Goal: Task Accomplishment & Management: Complete application form

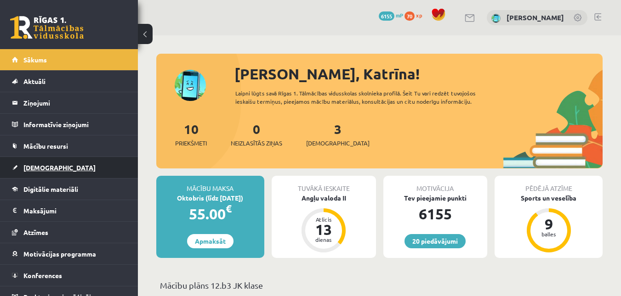
click at [30, 170] on span "[DEMOGRAPHIC_DATA]" at bounding box center [59, 168] width 72 height 8
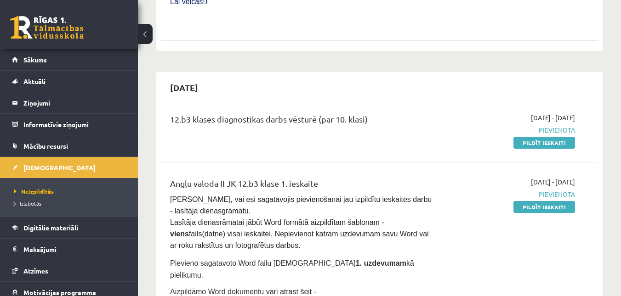
scroll to position [597, 0]
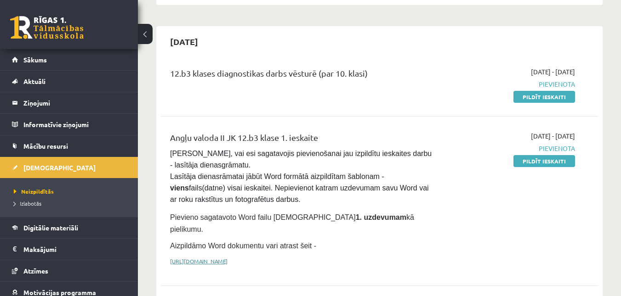
click at [227, 258] on link "[URL][DOMAIN_NAME]" at bounding box center [198, 261] width 57 height 7
click at [50, 226] on span "Digitālie materiāli" at bounding box center [50, 228] width 55 height 8
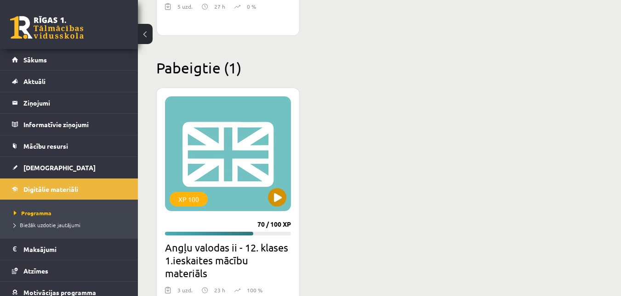
scroll to position [1332, 0]
click at [281, 200] on button at bounding box center [277, 197] width 18 height 18
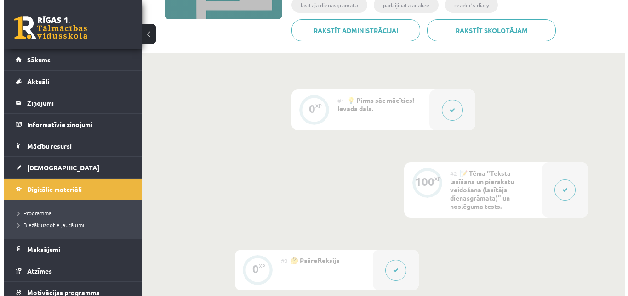
scroll to position [92, 0]
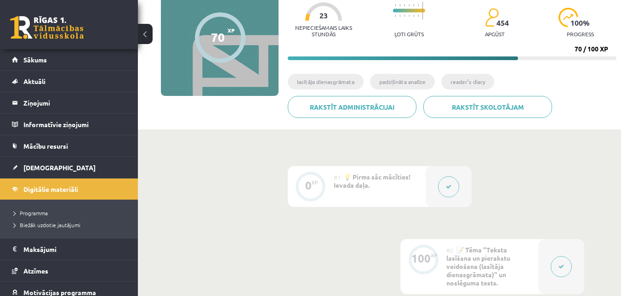
click at [453, 187] on button at bounding box center [448, 186] width 21 height 21
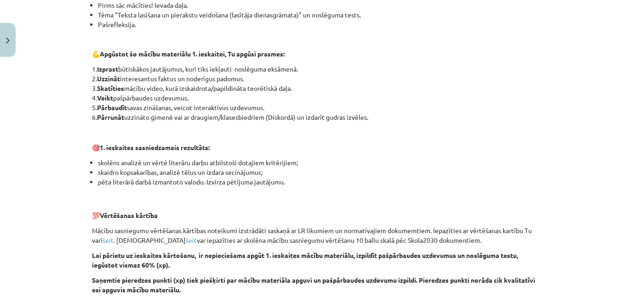
scroll to position [711, 0]
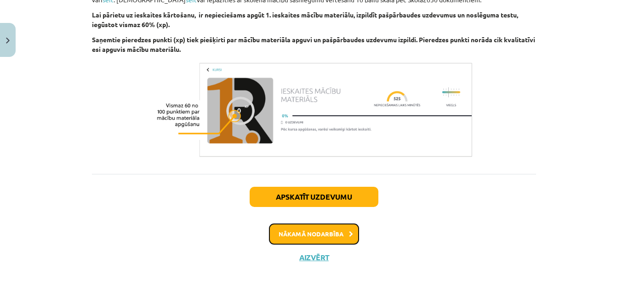
click at [314, 242] on button "Nākamā nodarbība" at bounding box center [314, 234] width 90 height 21
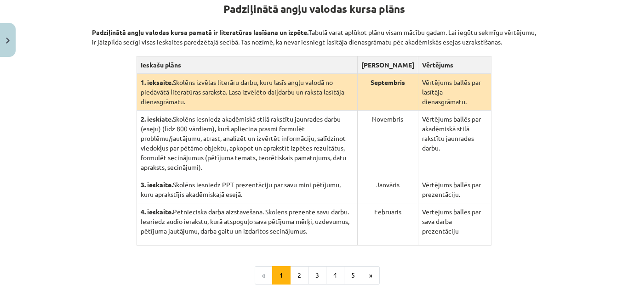
scroll to position [253, 0]
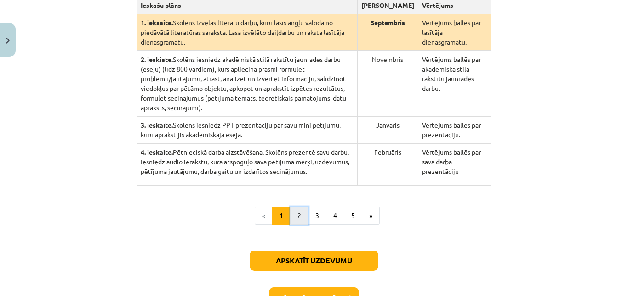
click at [301, 210] on button "2" at bounding box center [299, 216] width 18 height 18
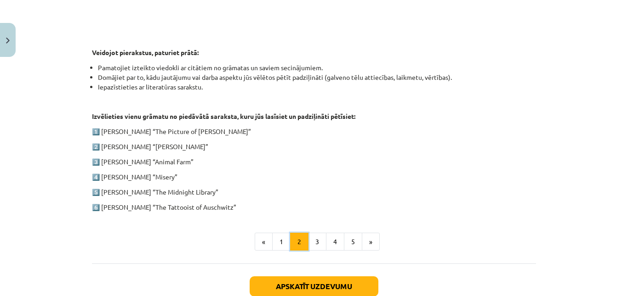
scroll to position [456, 0]
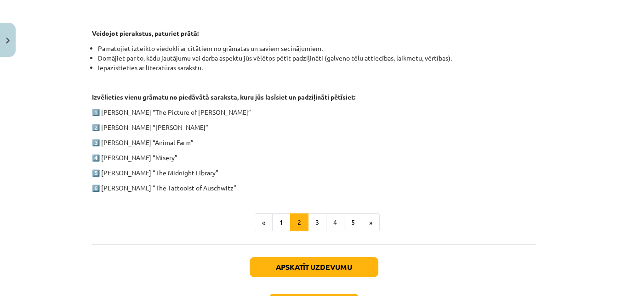
drag, startPoint x: 87, startPoint y: 101, endPoint x: 248, endPoint y: 192, distance: 184.6
copy div "Izvēlieties vienu grāmatu no piedāvātā saraksta, kuru jūs lasīsiet un padziļinā…"
click at [261, 131] on p "2️⃣ Charles Dickens “Oliver Twist”" at bounding box center [314, 128] width 444 height 10
drag, startPoint x: 99, startPoint y: 148, endPoint x: 189, endPoint y: 150, distance: 90.1
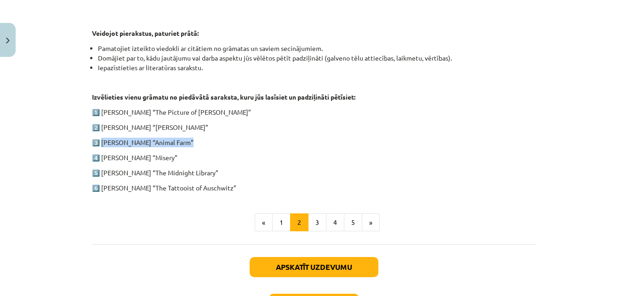
click at [189, 147] on p "3️⃣ George Orwell “Animal Farm”" at bounding box center [314, 143] width 444 height 10
copy p "George Orwell “Animal Farm”"
click at [259, 147] on p "3️⃣ George Orwell “Animal Farm”" at bounding box center [314, 143] width 444 height 10
click at [313, 232] on button "3" at bounding box center [317, 223] width 18 height 18
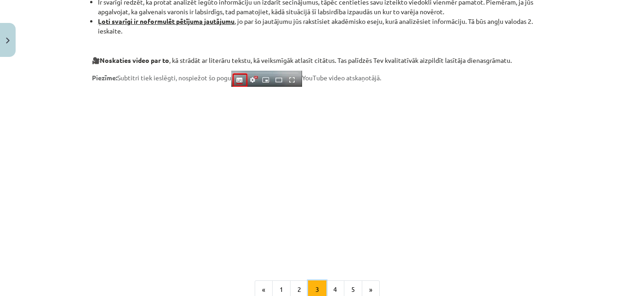
scroll to position [735, 0]
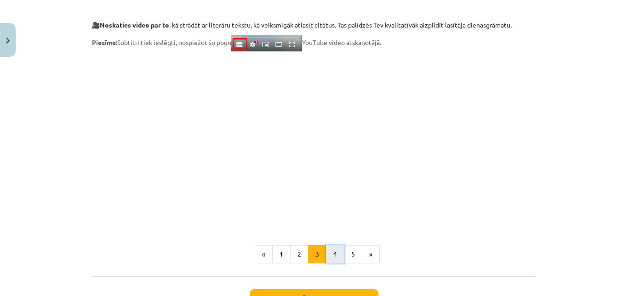
click at [333, 253] on button "4" at bounding box center [335, 254] width 18 height 18
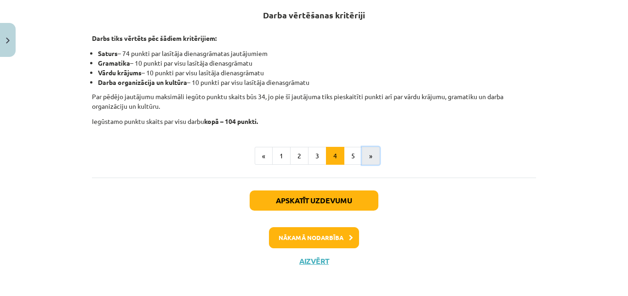
click at [362, 157] on button "»" at bounding box center [371, 156] width 18 height 18
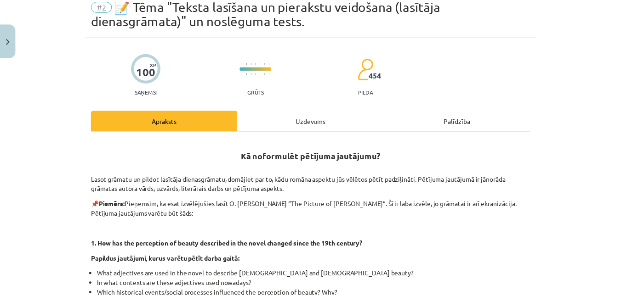
scroll to position [0, 0]
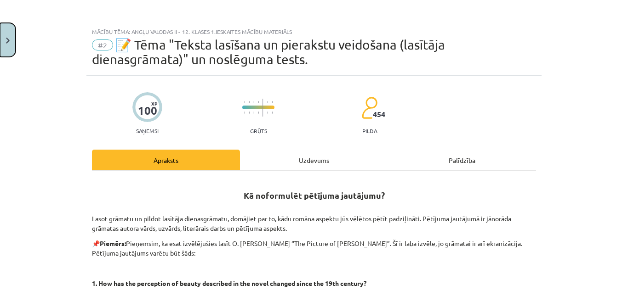
click at [12, 41] on button "Close" at bounding box center [8, 40] width 16 height 34
click at [38, 59] on div "Mācību tēma: Angļu valodas ii - 12. klases 1.ieskaites mācību materiāls #2 📝 Tē…" at bounding box center [314, 148] width 628 height 296
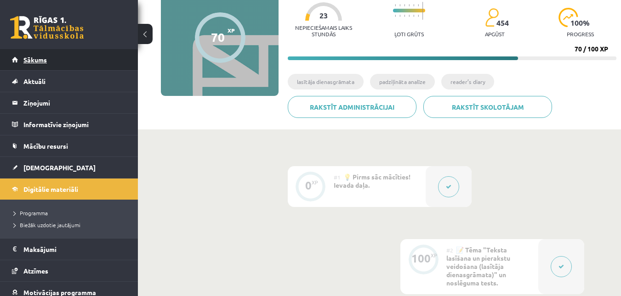
click at [46, 58] on span "Sākums" at bounding box center [34, 60] width 23 height 8
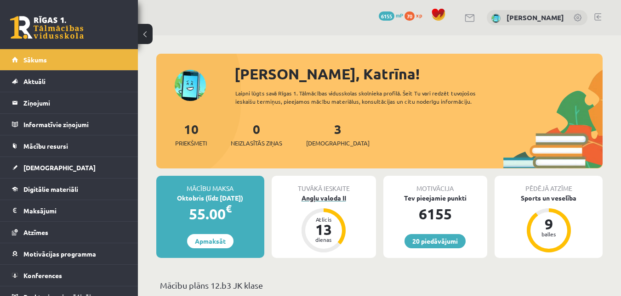
click at [323, 201] on div "Angļu valoda II" at bounding box center [324, 198] width 104 height 10
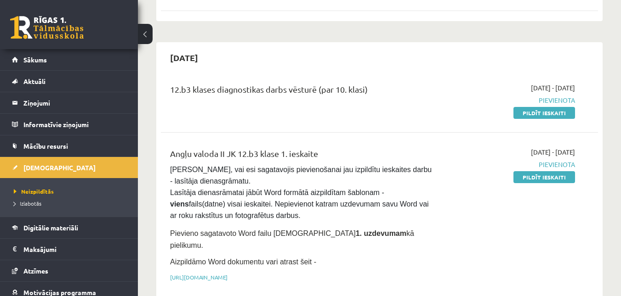
scroll to position [597, 0]
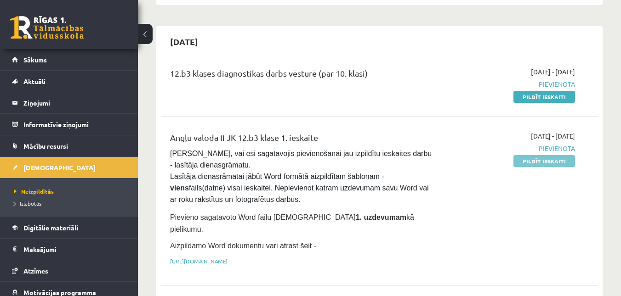
click at [533, 155] on link "Pildīt ieskaiti" at bounding box center [544, 161] width 62 height 12
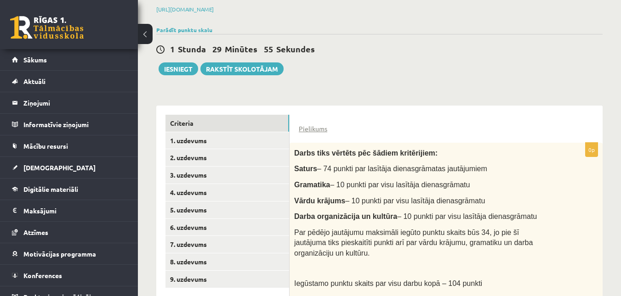
scroll to position [186, 0]
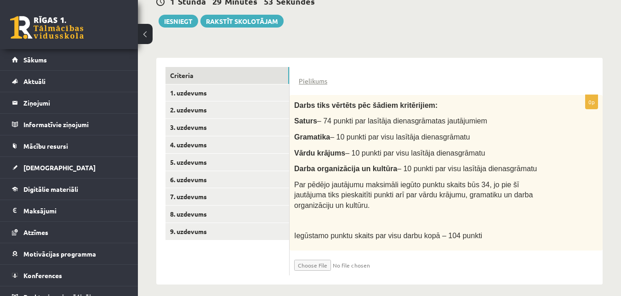
click at [387, 244] on div "0p Darbs tiks vērtēts pēc šādiem kritērijiem: Saturs – 74 punkti par lasītāja d…" at bounding box center [445, 185] width 313 height 181
click at [317, 259] on input "file" at bounding box center [348, 263] width 109 height 16
type input "**********"
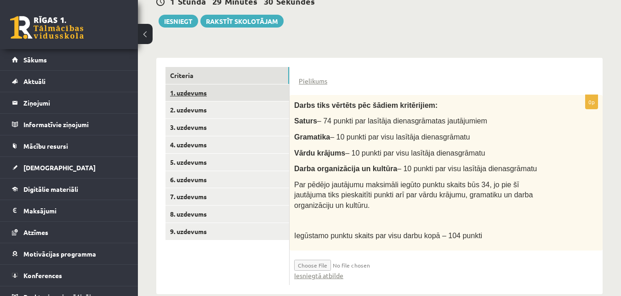
click at [212, 96] on link "1. uzdevums" at bounding box center [227, 93] width 124 height 17
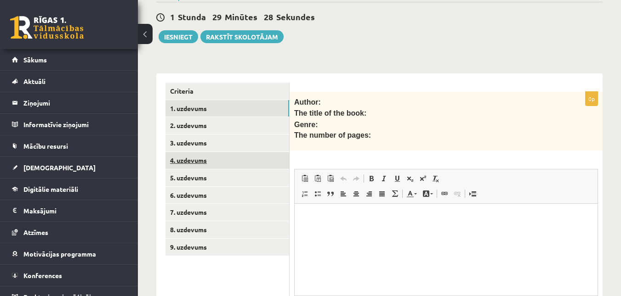
scroll to position [0, 0]
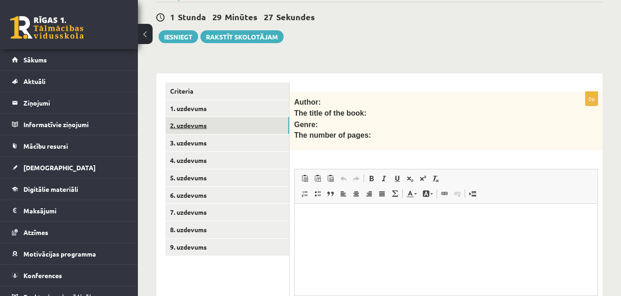
click at [238, 128] on link "2. uzdevums" at bounding box center [227, 125] width 124 height 17
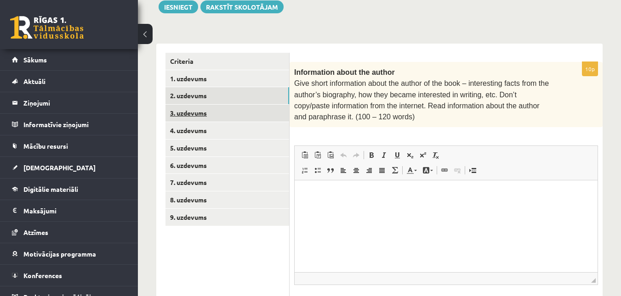
scroll to position [216, 0]
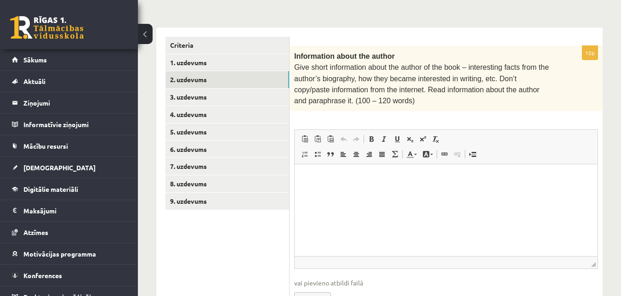
click at [221, 35] on div "Criteria 1. uzdevums 2. uzdevums 3. uzdevums 4. uzdevums 5. uzdevums 6. uzdevum…" at bounding box center [222, 179] width 133 height 302
click at [217, 48] on link "Criteria" at bounding box center [227, 45] width 124 height 17
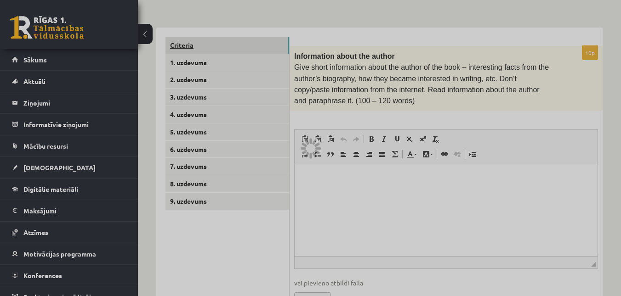
scroll to position [196, 0]
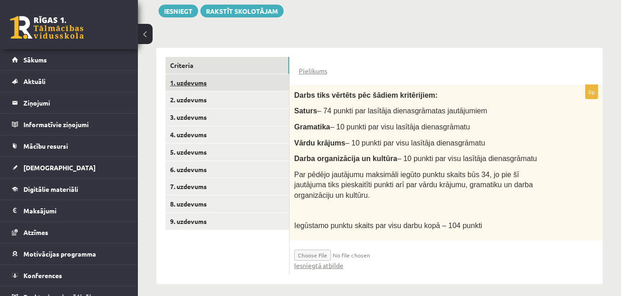
click at [226, 78] on link "1. uzdevums" at bounding box center [227, 82] width 124 height 17
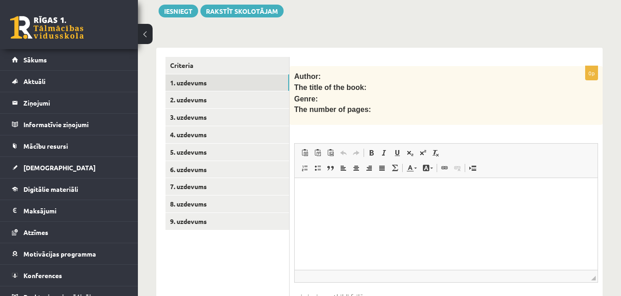
click at [217, 244] on ul "Criteria 1. uzdevums 2. uzdevums 3. uzdevums 4. uzdevums 5. uzdevums 6. uzdevum…" at bounding box center [227, 196] width 124 height 278
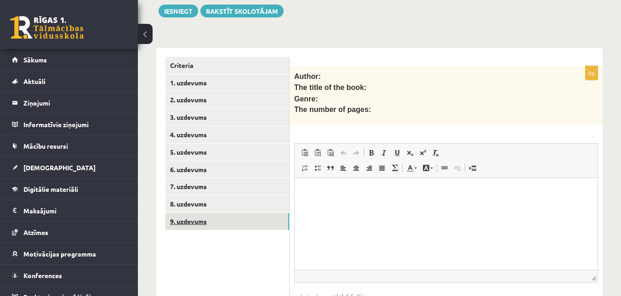
click at [229, 223] on link "9. uzdevums" at bounding box center [227, 221] width 124 height 17
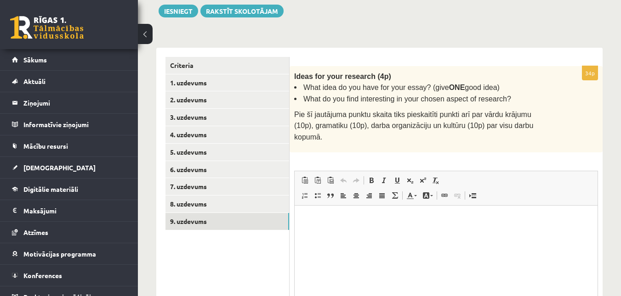
click at [330, 144] on div "34p Ideas for your research (4p) What idea do you have for your essay? (give ON…" at bounding box center [445, 214] width 313 height 296
click at [234, 65] on link "Criteria" at bounding box center [227, 65] width 124 height 17
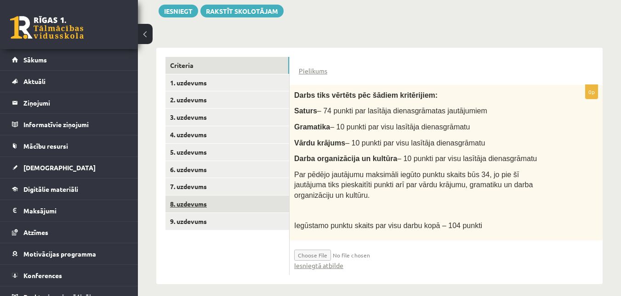
click at [251, 212] on link "8. uzdevums" at bounding box center [227, 204] width 124 height 17
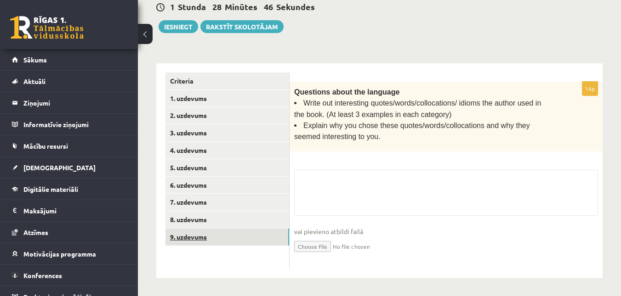
click at [248, 229] on link "9. uzdevums" at bounding box center [227, 237] width 124 height 17
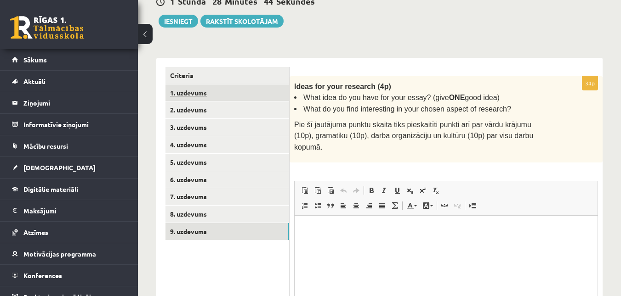
scroll to position [0, 0]
click at [242, 94] on link "1. uzdevums" at bounding box center [227, 93] width 124 height 17
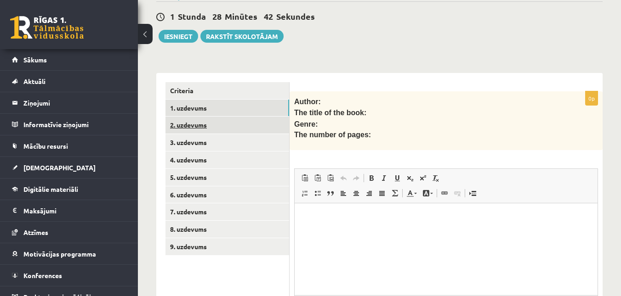
click at [234, 130] on link "2. uzdevums" at bounding box center [227, 125] width 124 height 17
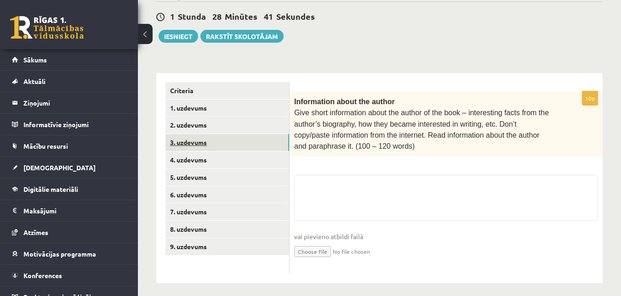
click at [237, 148] on link "3. uzdevums" at bounding box center [227, 142] width 124 height 17
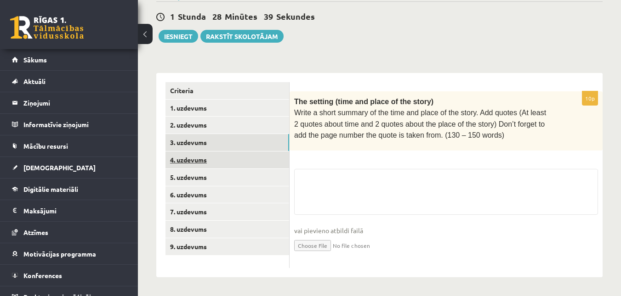
click at [235, 161] on link "4. uzdevums" at bounding box center [227, 160] width 124 height 17
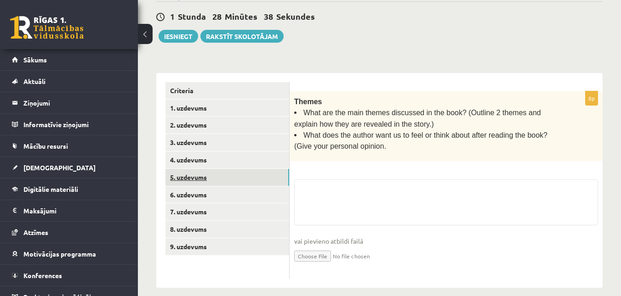
click at [245, 176] on link "5. uzdevums" at bounding box center [227, 177] width 124 height 17
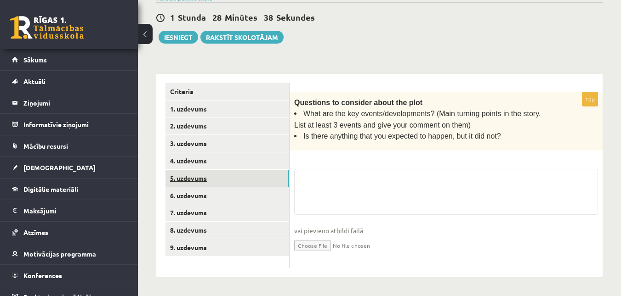
scroll to position [169, 0]
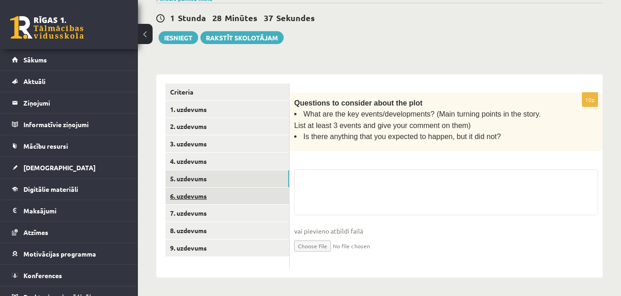
click at [251, 193] on link "6. uzdevums" at bounding box center [227, 196] width 124 height 17
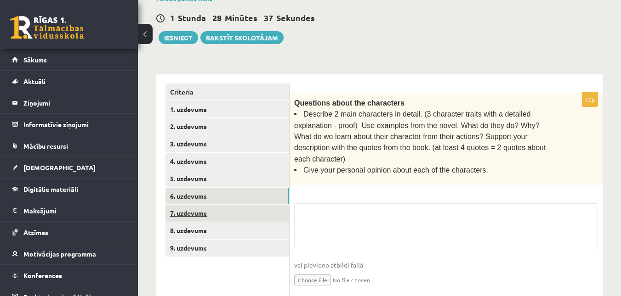
click at [253, 215] on link "7. uzdevums" at bounding box center [227, 213] width 124 height 17
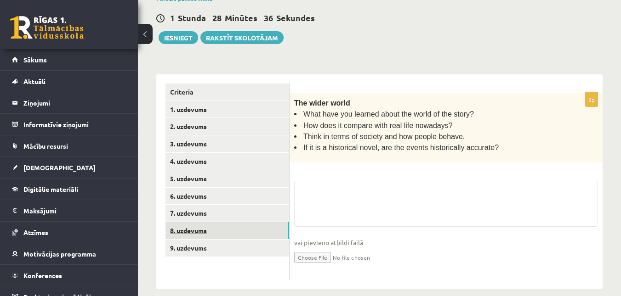
click at [255, 238] on link "8. uzdevums" at bounding box center [227, 230] width 124 height 17
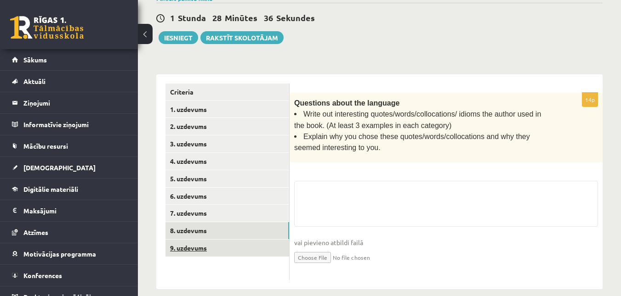
click at [253, 247] on link "9. uzdevums" at bounding box center [227, 248] width 124 height 17
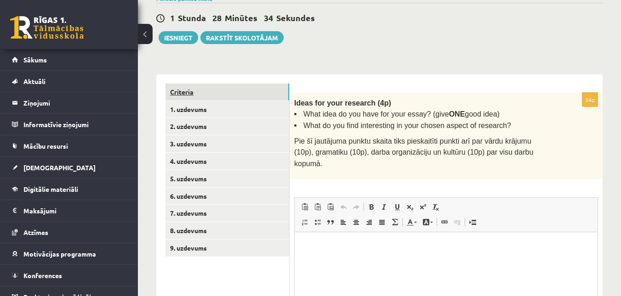
click at [233, 90] on link "Criteria" at bounding box center [227, 92] width 124 height 17
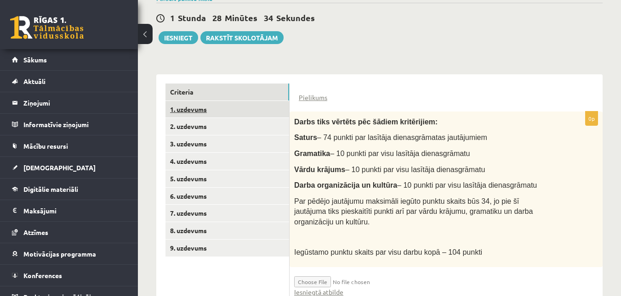
scroll to position [196, 0]
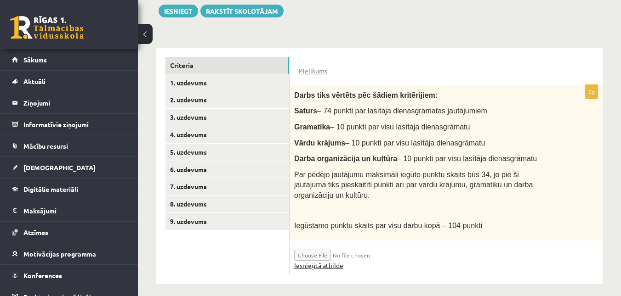
click at [339, 261] on link "Iesniegtā atbilde" at bounding box center [318, 266] width 49 height 10
click at [393, 136] on div "Darbs tiks vērtēts pēc šādiem kritērijiem: Saturs – 74 punkti par lasītāja dien…" at bounding box center [445, 163] width 313 height 156
click at [233, 221] on link "9. uzdevums" at bounding box center [227, 221] width 124 height 17
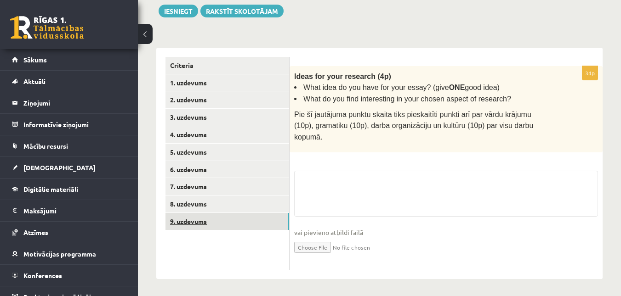
scroll to position [186, 0]
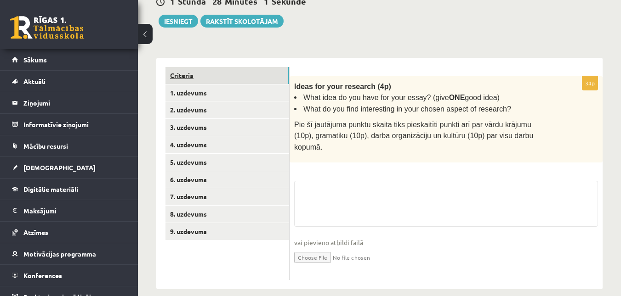
click at [222, 77] on link "Criteria" at bounding box center [227, 75] width 124 height 17
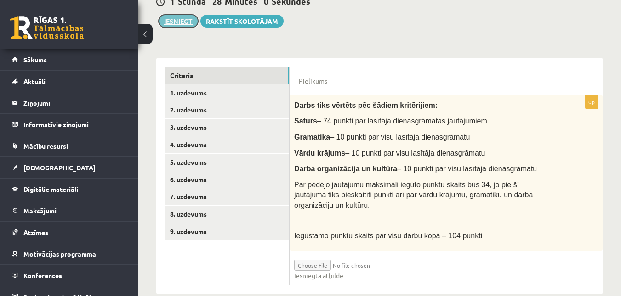
click at [176, 24] on button "Iesniegt" at bounding box center [179, 21] width 40 height 13
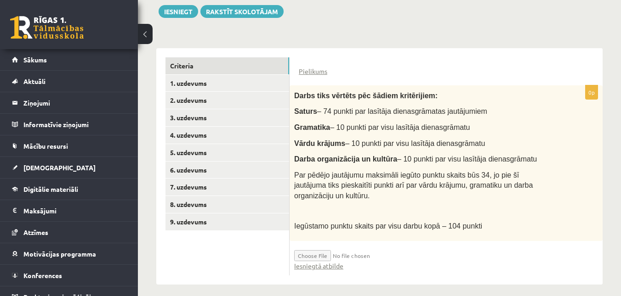
scroll to position [196, 0]
click at [173, 9] on button "Iesniegt" at bounding box center [179, 11] width 40 height 13
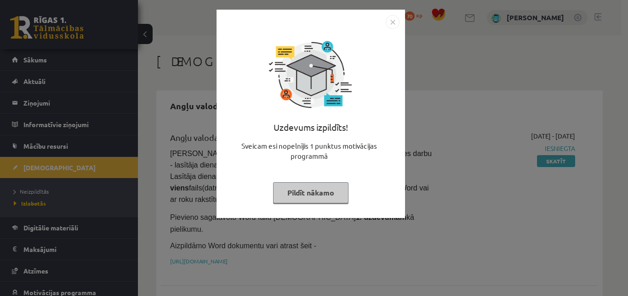
click at [391, 28] on img "Close" at bounding box center [392, 22] width 14 height 14
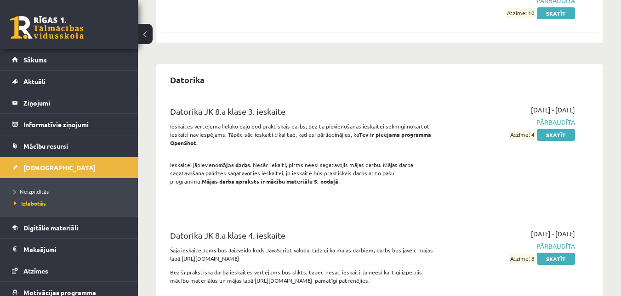
scroll to position [276, 0]
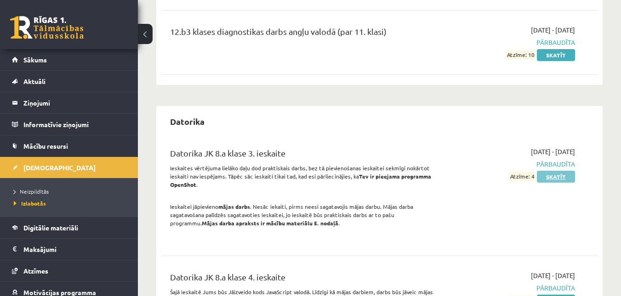
click at [550, 171] on link "Skatīt" at bounding box center [556, 177] width 38 height 12
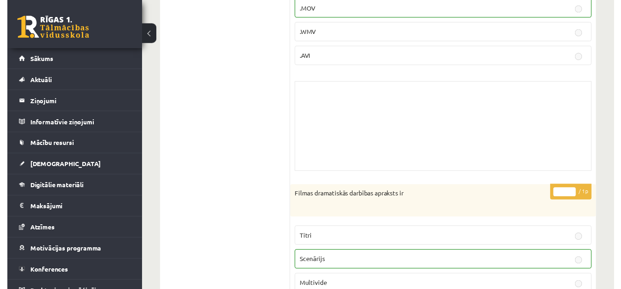
scroll to position [138, 0]
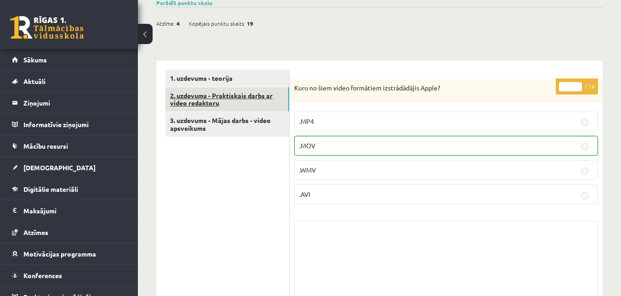
click at [249, 104] on link "2. uzdevums - Praktiskais darbs ar video redaktoru" at bounding box center [227, 99] width 124 height 25
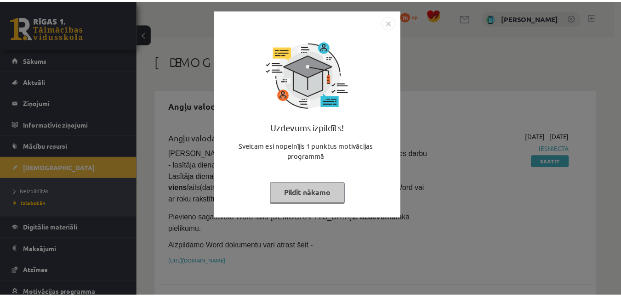
scroll to position [276, 0]
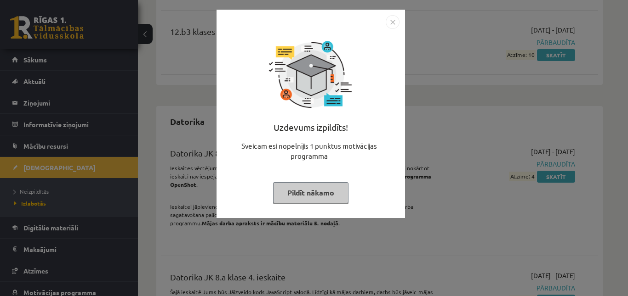
click at [388, 22] on img "Close" at bounding box center [392, 22] width 14 height 14
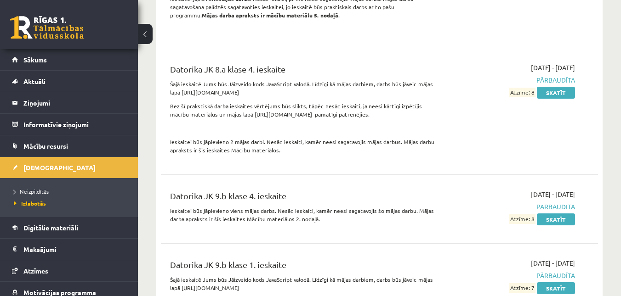
scroll to position [505, 0]
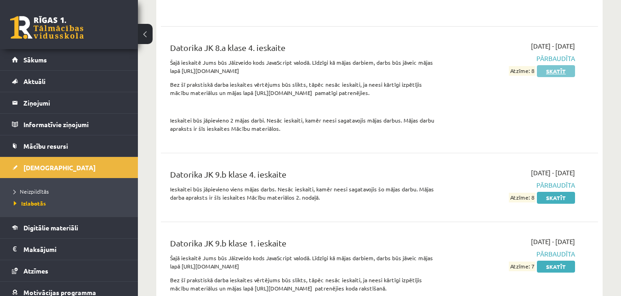
click at [550, 69] on link "Skatīt" at bounding box center [556, 71] width 38 height 12
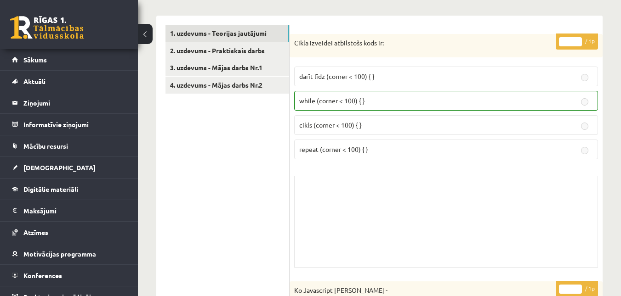
scroll to position [138, 0]
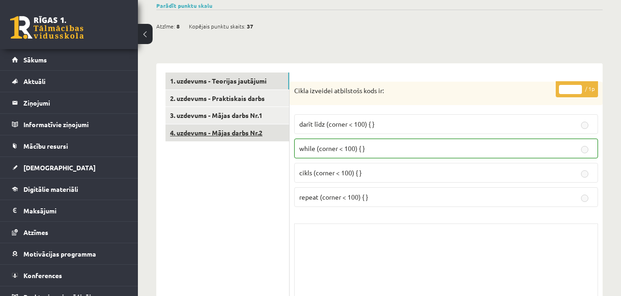
click at [223, 129] on link "4. uzdevums - Mājas darbs Nr.2" at bounding box center [227, 133] width 124 height 17
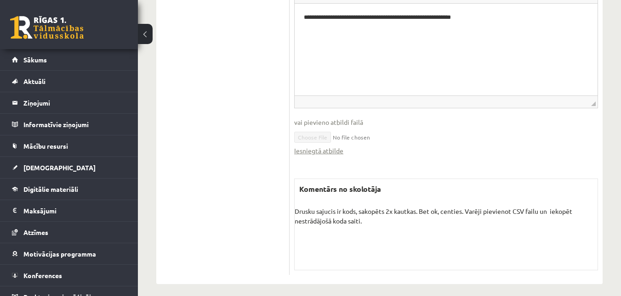
scroll to position [411, 0]
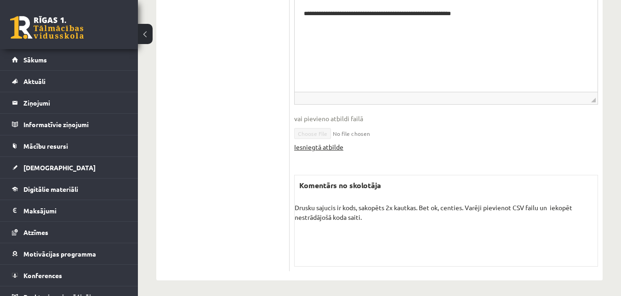
click at [334, 143] on link "Iesniegtā atbilde" at bounding box center [318, 147] width 49 height 10
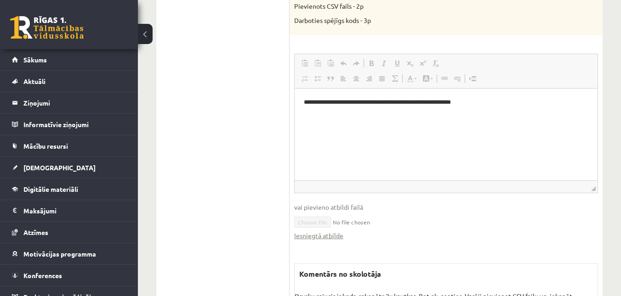
scroll to position [319, 0]
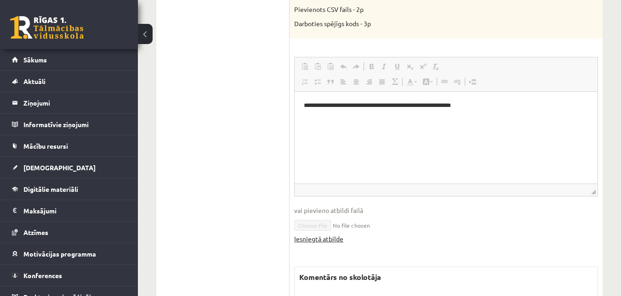
click at [322, 234] on link "Iesniegtā atbilde" at bounding box center [318, 239] width 49 height 10
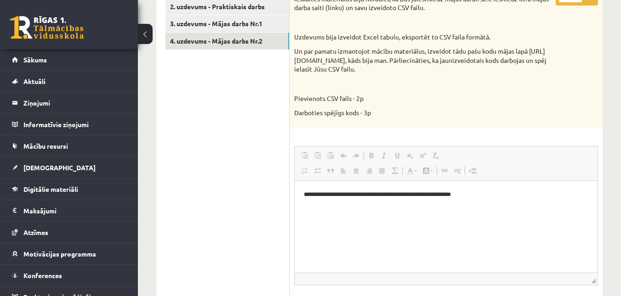
scroll to position [181, 0]
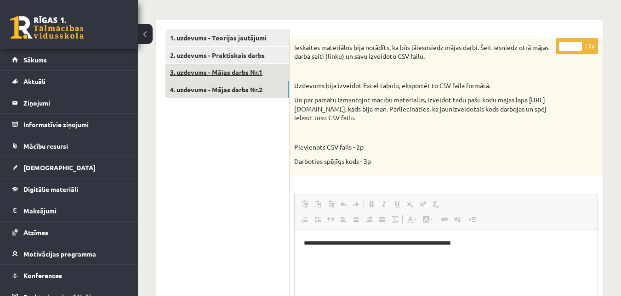
click at [258, 69] on link "3. uzdevums - Mājas darbs Nr.1" at bounding box center [227, 72] width 124 height 17
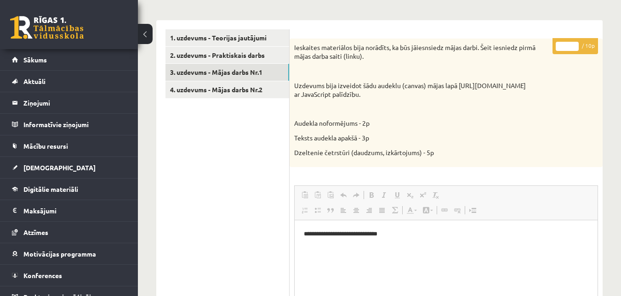
scroll to position [0, 0]
drag, startPoint x: 395, startPoint y: 237, endPoint x: 337, endPoint y: 236, distance: 57.9
click at [294, 232] on html "**********" at bounding box center [445, 235] width 303 height 28
drag, startPoint x: 363, startPoint y: 240, endPoint x: 409, endPoint y: 235, distance: 46.3
click at [363, 240] on span "Copy" at bounding box center [363, 238] width 28 height 13
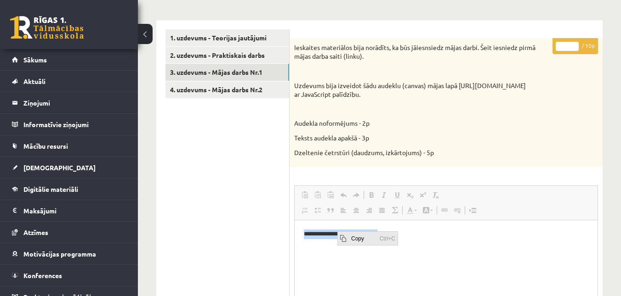
copy p "**********"
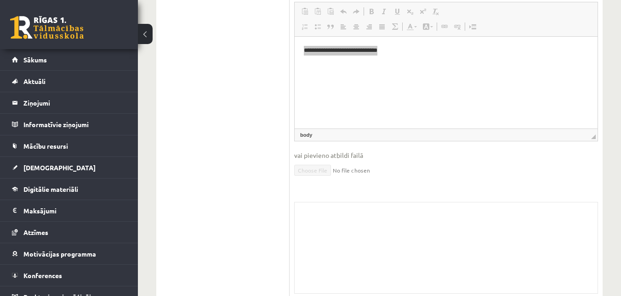
click at [270, 128] on ul "1. uzdevums - Teorijas jautājumi 2. uzdevums - Praktiskais darbs 3. uzdevums - …" at bounding box center [227, 72] width 124 height 453
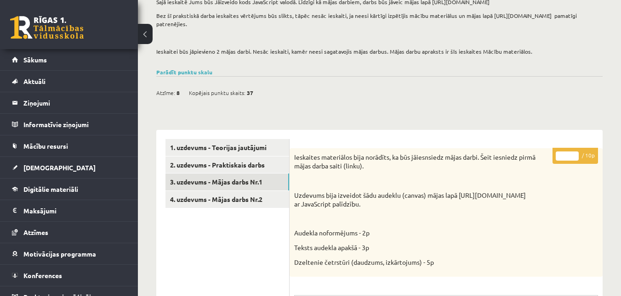
scroll to position [70, 0]
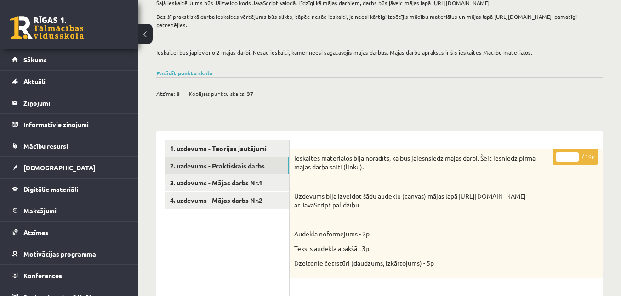
click at [229, 158] on link "2. uzdevums - Praktiskais darbs" at bounding box center [227, 166] width 124 height 17
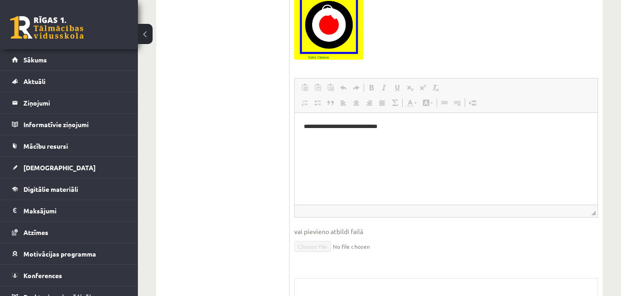
scroll to position [438, 0]
drag, startPoint x: 336, startPoint y: 135, endPoint x: 302, endPoint y: 136, distance: 33.6
click at [302, 136] on html "**********" at bounding box center [445, 127] width 303 height 28
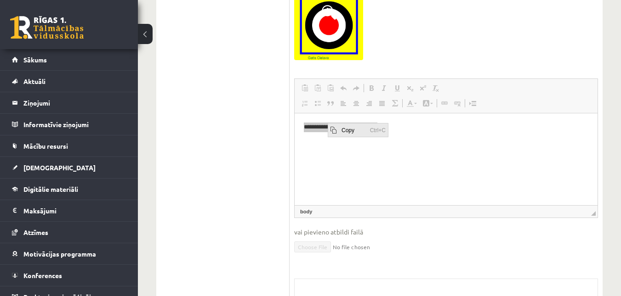
drag, startPoint x: 351, startPoint y: 131, endPoint x: 687, endPoint y: 215, distance: 346.7
click at [351, 131] on span "Copy" at bounding box center [353, 129] width 28 height 13
copy p "**********"
click at [254, 132] on ul "1. uzdevums - Teorijas jautājumi 2. uzdevums - Praktiskais darbs 3. uzdevums - …" at bounding box center [227, 74] width 124 height 603
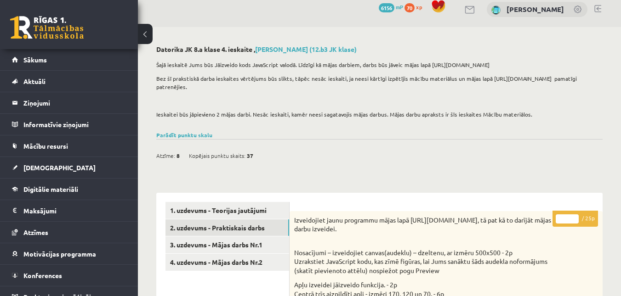
scroll to position [0, 0]
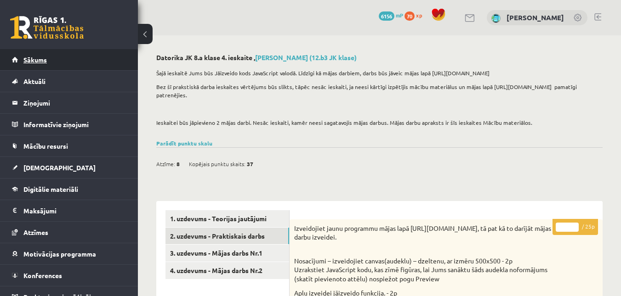
click at [39, 62] on span "Sākums" at bounding box center [34, 60] width 23 height 8
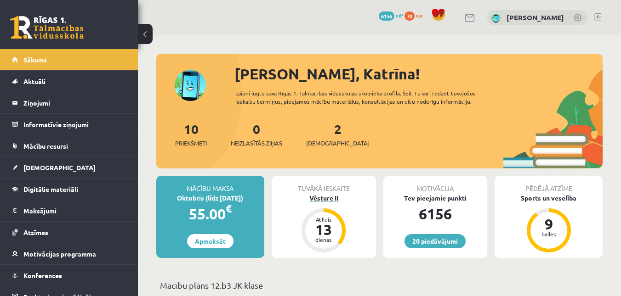
click at [329, 195] on div "Vēsture II" at bounding box center [324, 198] width 104 height 10
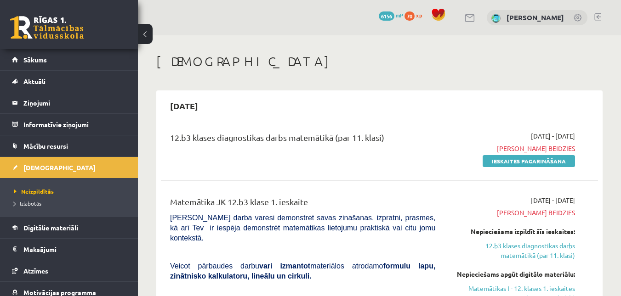
scroll to position [92, 0]
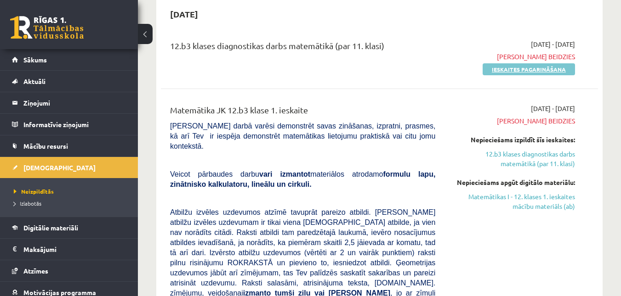
click at [549, 66] on link "Ieskaites pagarināšana" at bounding box center [528, 69] width 92 height 12
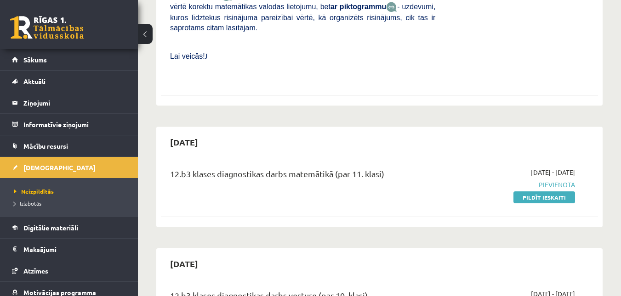
scroll to position [459, 0]
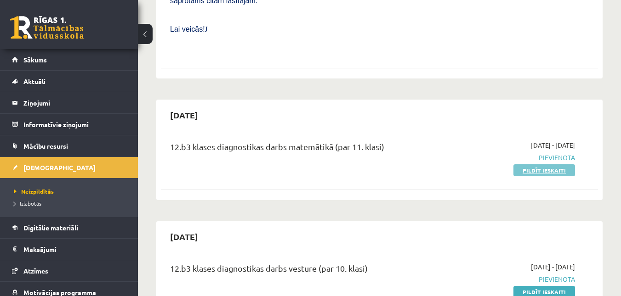
click at [528, 164] on link "Pildīt ieskaiti" at bounding box center [544, 170] width 62 height 12
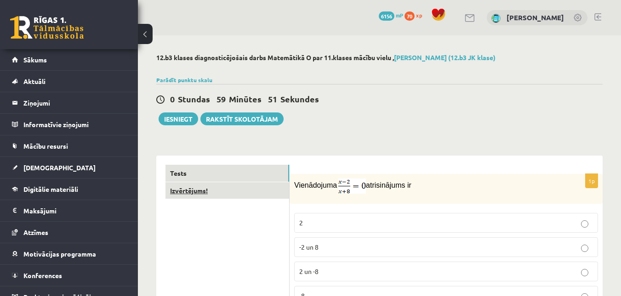
click at [206, 196] on link "Izvērtējums!" at bounding box center [227, 190] width 124 height 17
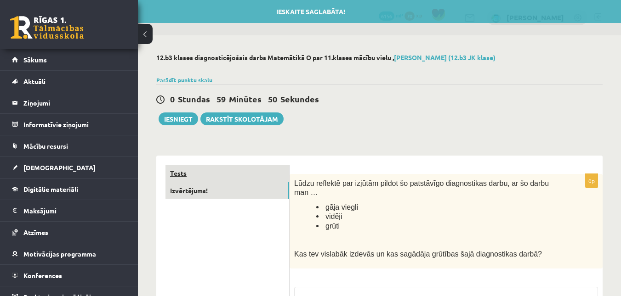
click at [208, 172] on link "Tests" at bounding box center [227, 173] width 124 height 17
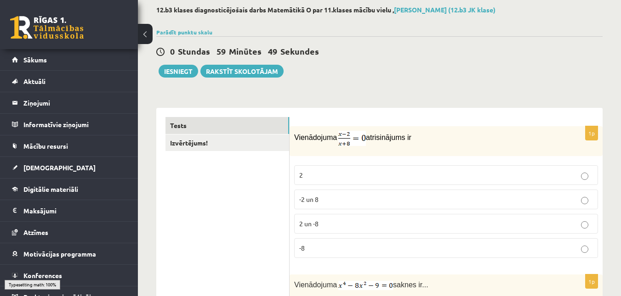
scroll to position [92, 0]
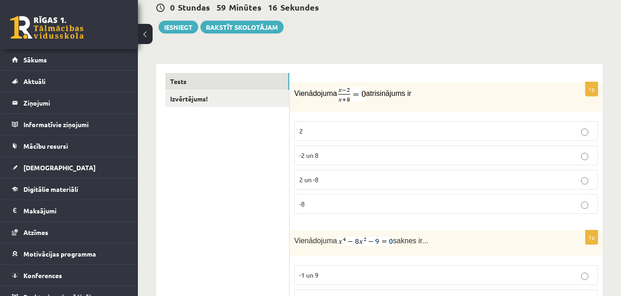
click at [343, 128] on p "2" at bounding box center [446, 131] width 294 height 10
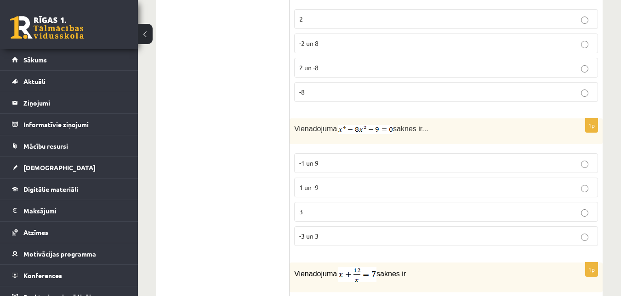
scroll to position [230, 0]
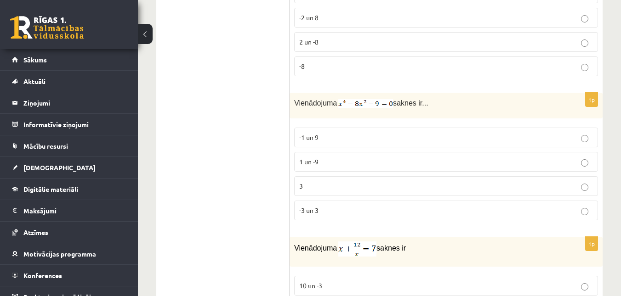
click at [332, 210] on p "-3 un 3" at bounding box center [446, 211] width 294 height 10
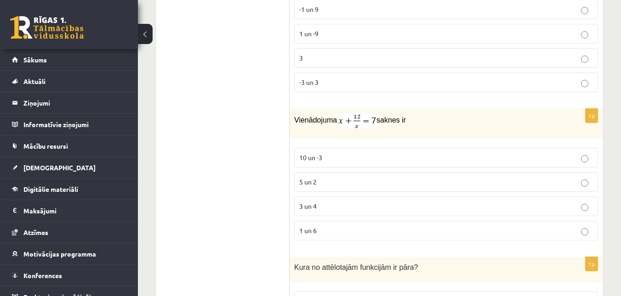
scroll to position [368, 0]
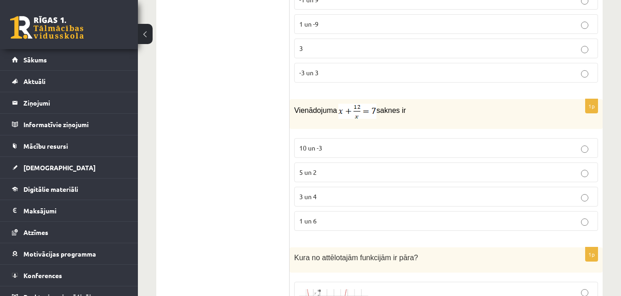
click at [325, 205] on label "3 un 4" at bounding box center [446, 197] width 304 height 20
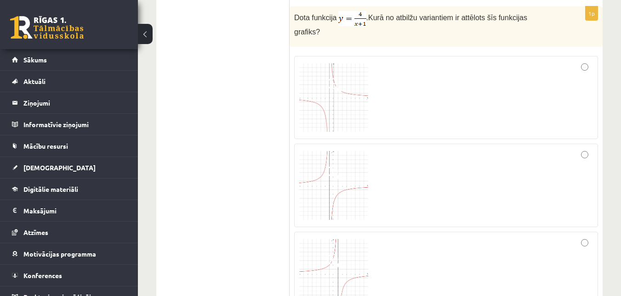
scroll to position [1195, 0]
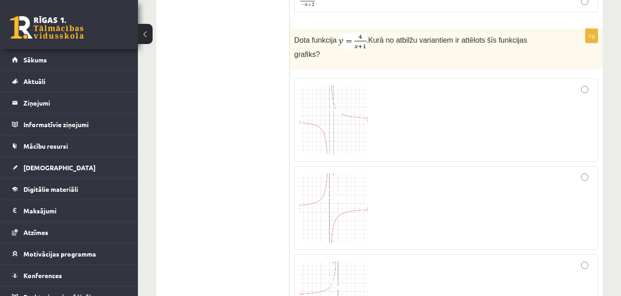
click at [332, 115] on img at bounding box center [333, 120] width 69 height 69
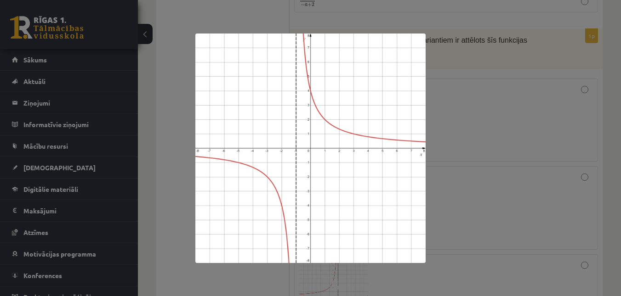
click at [478, 113] on div at bounding box center [310, 148] width 621 height 296
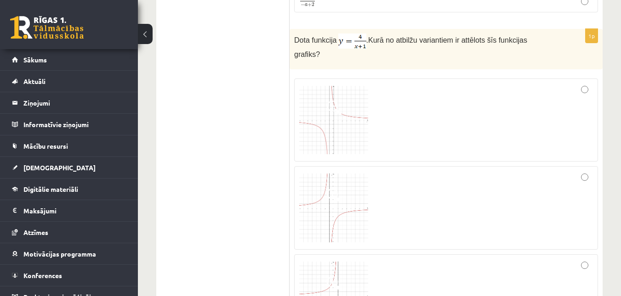
click at [572, 104] on div at bounding box center [446, 121] width 294 height 74
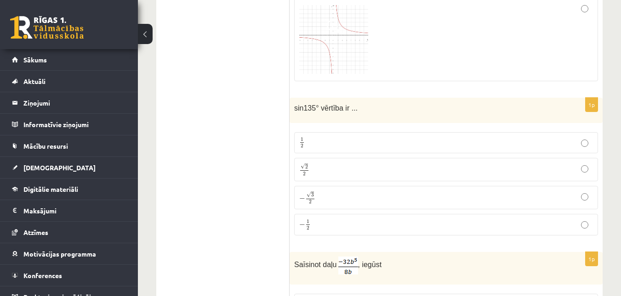
scroll to position [1562, 0]
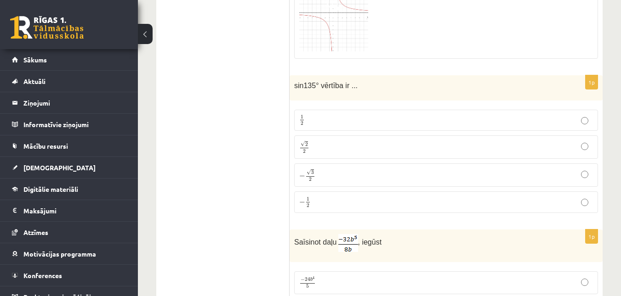
click at [343, 136] on label "√ 2 2 2 2" at bounding box center [446, 147] width 304 height 23
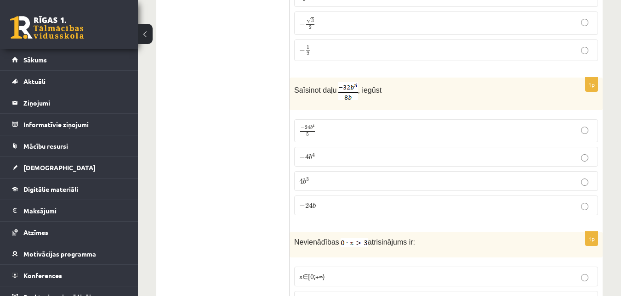
scroll to position [1746, 0]
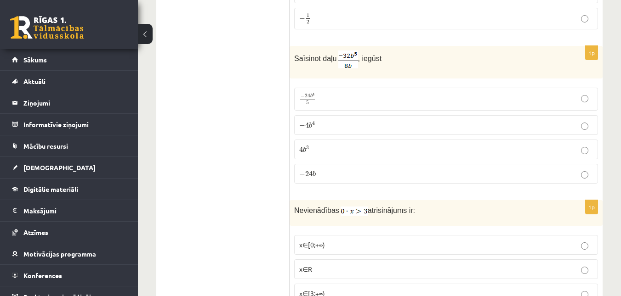
click at [349, 120] on p "− 4 b 4 − 4 b 4" at bounding box center [446, 125] width 294 height 10
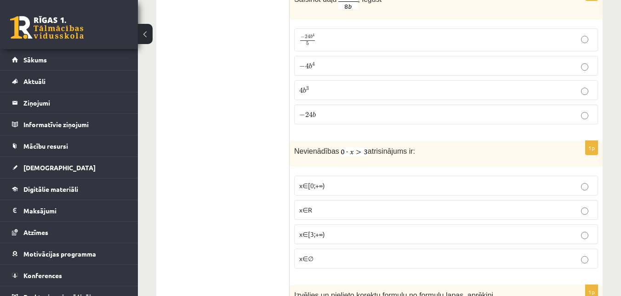
scroll to position [1884, 0]
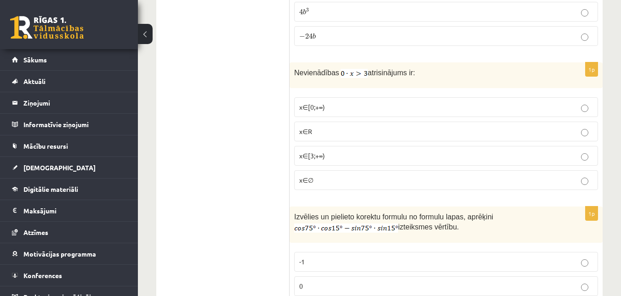
click at [315, 176] on p "x∈∅" at bounding box center [446, 181] width 294 height 10
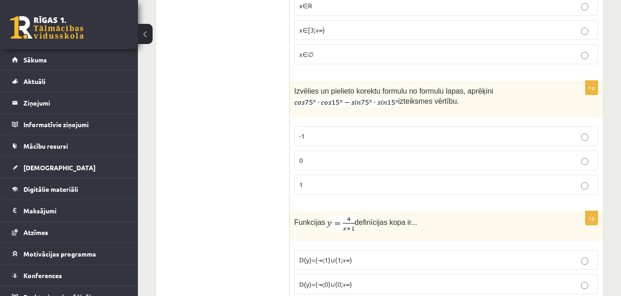
scroll to position [2022, 0]
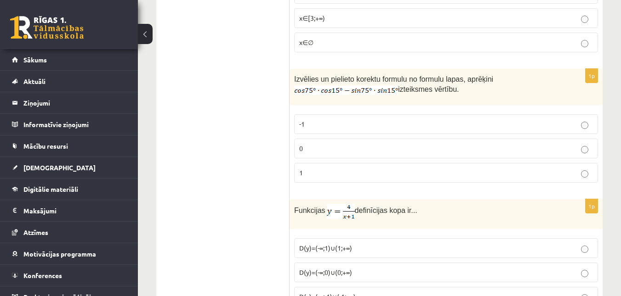
click at [325, 144] on p "0" at bounding box center [446, 149] width 294 height 10
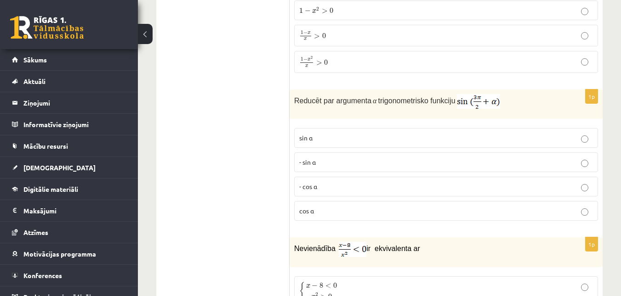
scroll to position [2573, 0]
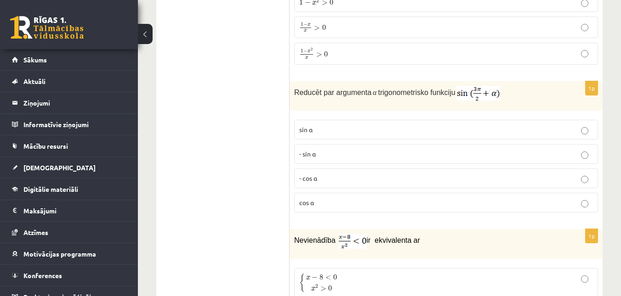
click at [341, 176] on p "- cos ⁡α" at bounding box center [446, 179] width 294 height 10
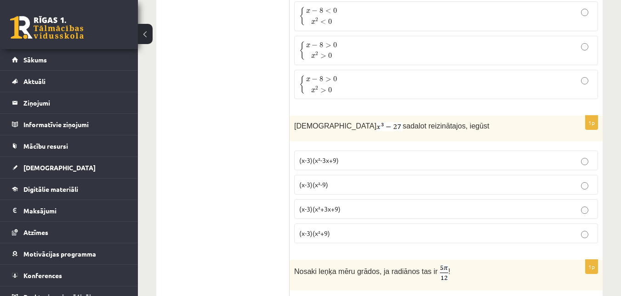
scroll to position [2894, 0]
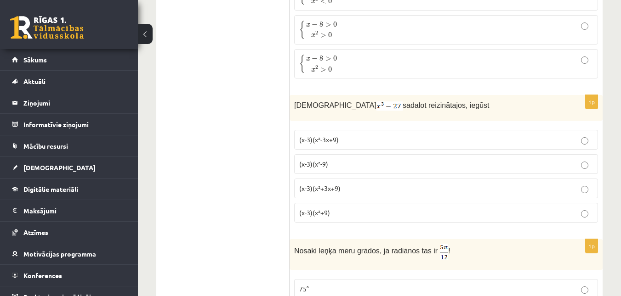
click at [345, 185] on p "(x-3)(x²+3x+9)" at bounding box center [446, 189] width 294 height 10
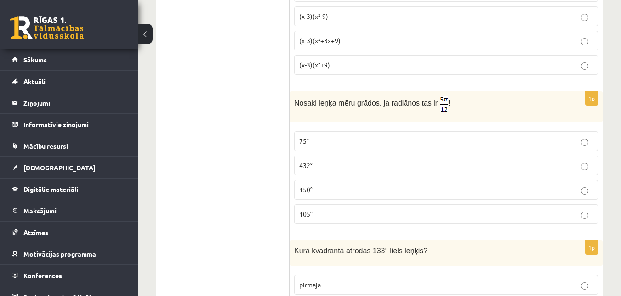
scroll to position [3078, 0]
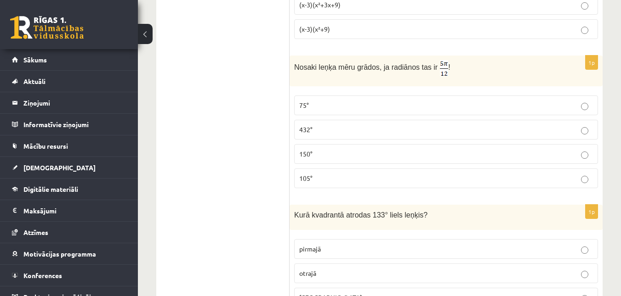
click at [316, 174] on p "105°" at bounding box center [446, 179] width 294 height 10
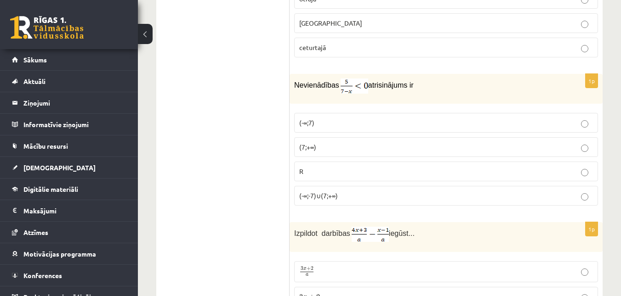
scroll to position [3354, 0]
click at [328, 145] on p "(7;+∞)" at bounding box center [446, 147] width 294 height 10
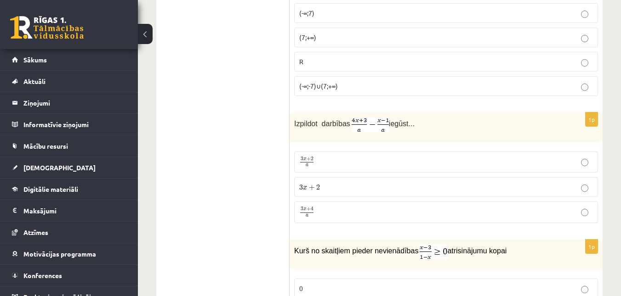
scroll to position [3492, 0]
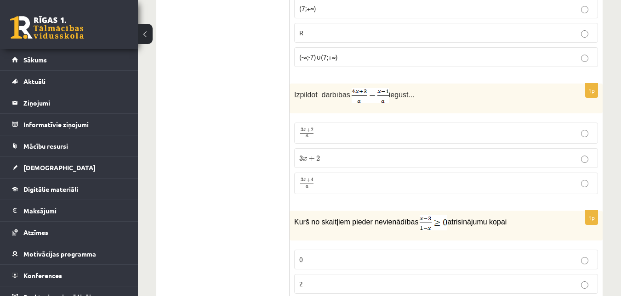
click at [341, 176] on label "3 x + 4 a 3 x + 4 a" at bounding box center [446, 184] width 304 height 22
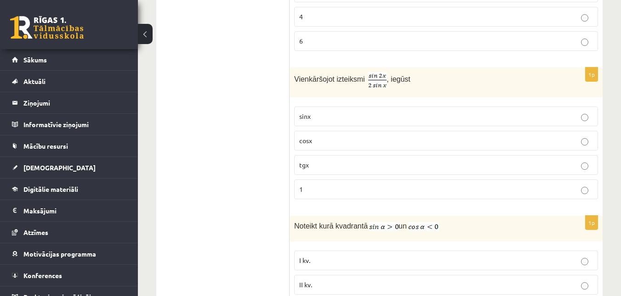
scroll to position [3767, 0]
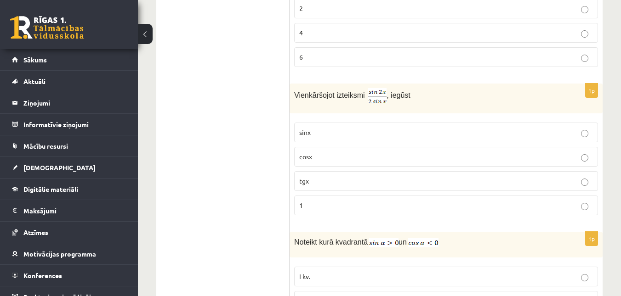
click at [356, 158] on p "cosx" at bounding box center [446, 157] width 294 height 10
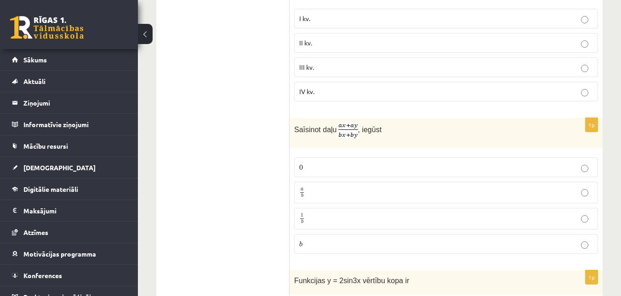
scroll to position [4043, 0]
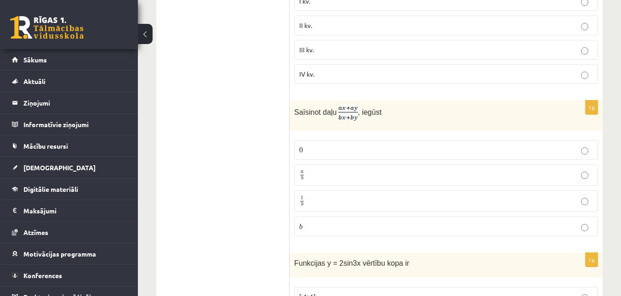
click at [329, 171] on p "a b a b" at bounding box center [446, 175] width 294 height 11
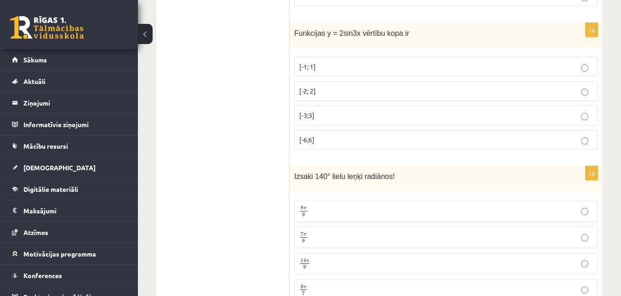
scroll to position [4319, 0]
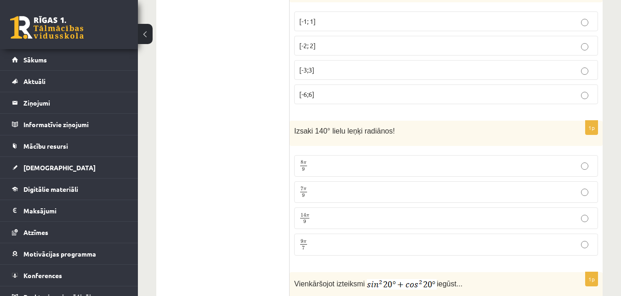
click at [339, 193] on p "7 π 9 7 π 9" at bounding box center [446, 192] width 294 height 11
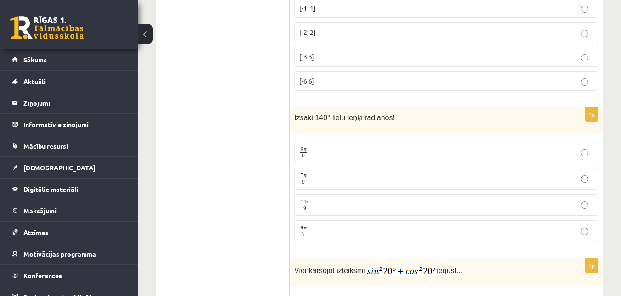
scroll to position [4457, 0]
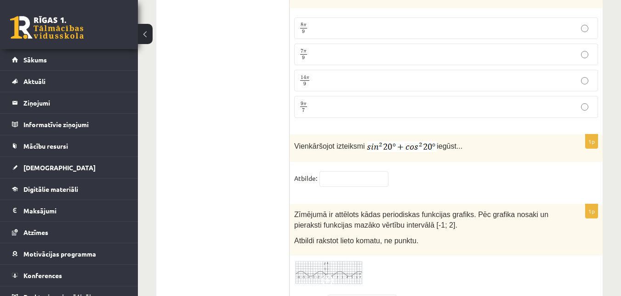
click at [354, 167] on div "1p Vienkāršojot izteiksmi iegūst... Atbilde:" at bounding box center [445, 165] width 313 height 61
click at [356, 175] on input "text" at bounding box center [353, 179] width 69 height 16
type input "*"
click at [416, 179] on fieldset "Atbilde: *" at bounding box center [446, 180] width 304 height 19
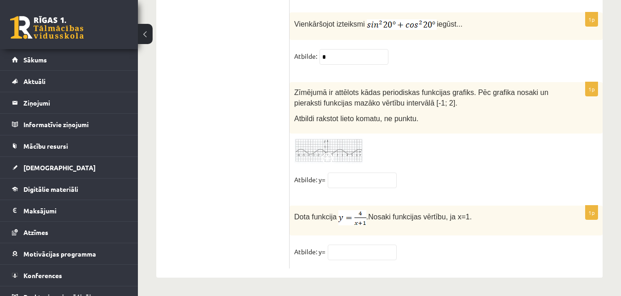
scroll to position [4584, 0]
click at [350, 140] on img at bounding box center [328, 150] width 69 height 25
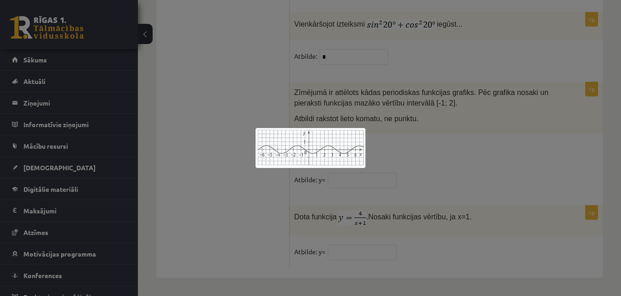
click at [502, 131] on div at bounding box center [310, 148] width 621 height 296
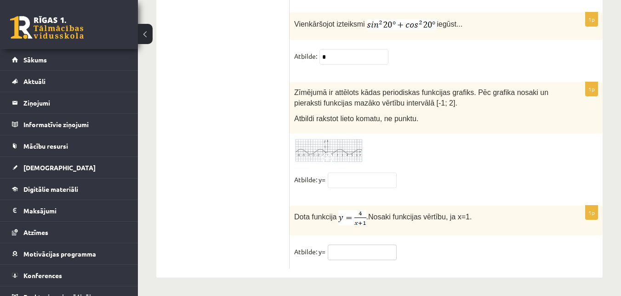
click at [355, 259] on input "text" at bounding box center [362, 253] width 69 height 16
type input "*"
click at [436, 255] on fieldset "Atbilde: y= *" at bounding box center [446, 254] width 304 height 19
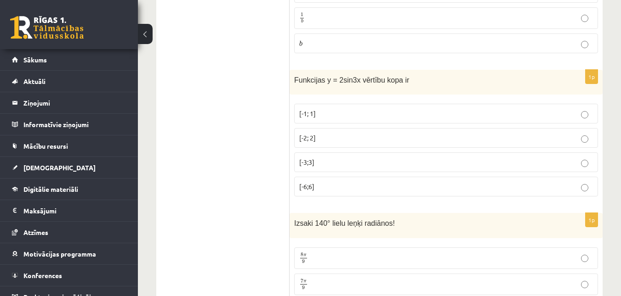
scroll to position [4170, 0]
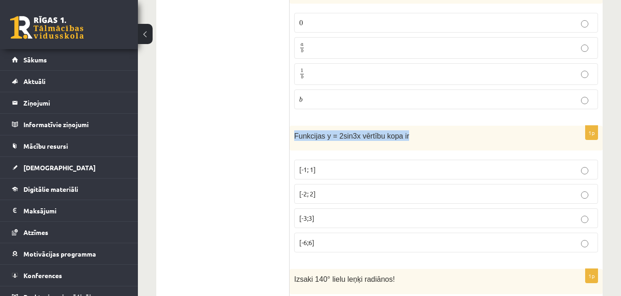
drag, startPoint x: 407, startPoint y: 139, endPoint x: 293, endPoint y: 135, distance: 114.0
click at [293, 135] on div "Funkcijas y = 2sin3x vērtību kopa ir" at bounding box center [445, 138] width 313 height 25
copy span "Funkcijas y = 2sin3x vērtību kopa ir"
click at [334, 193] on p "[-2; 2]" at bounding box center [446, 194] width 294 height 10
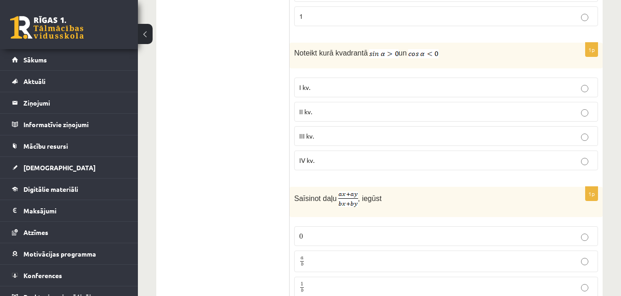
scroll to position [3941, 0]
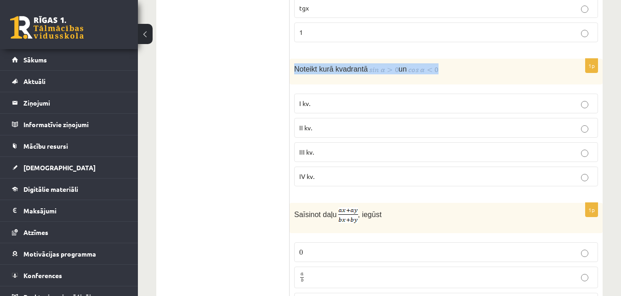
drag, startPoint x: 295, startPoint y: 72, endPoint x: 458, endPoint y: 71, distance: 162.6
click at [458, 71] on p "Noteikt kurā kvadrantā un" at bounding box center [423, 68] width 258 height 11
copy p "Noteikt kurā kvadrantā un"
click at [468, 64] on p "Noteikt kurā kvadrantā un" at bounding box center [423, 68] width 258 height 11
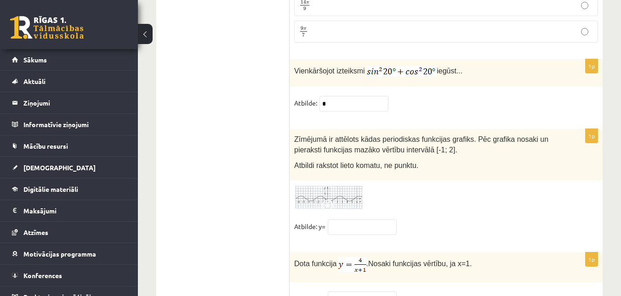
scroll to position [4584, 0]
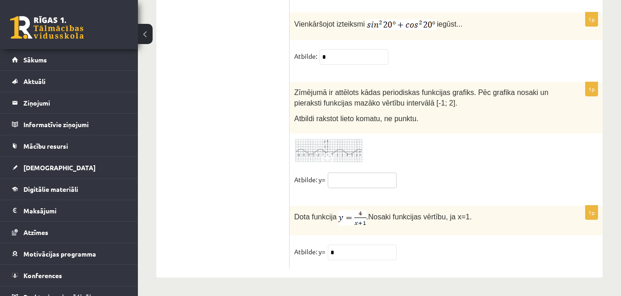
drag, startPoint x: 350, startPoint y: 180, endPoint x: 335, endPoint y: 155, distance: 29.1
click at [350, 180] on input "text" at bounding box center [362, 181] width 69 height 16
type input "**"
click at [350, 142] on img at bounding box center [328, 150] width 69 height 25
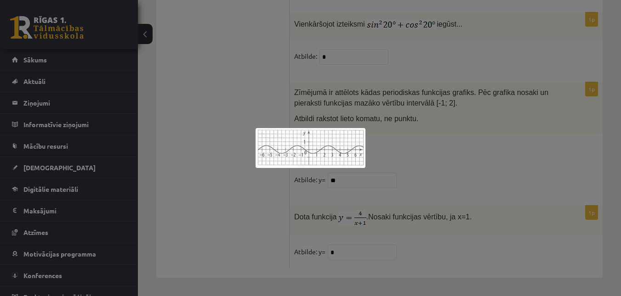
click at [405, 138] on div at bounding box center [310, 148] width 621 height 296
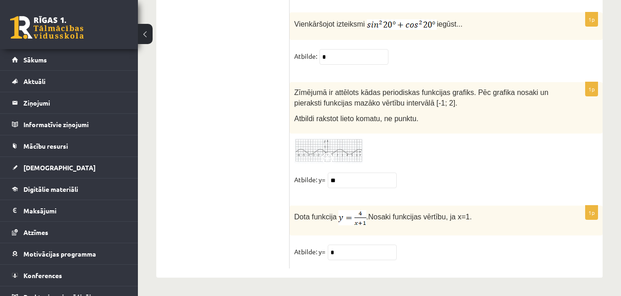
click at [423, 147] on div at bounding box center [446, 150] width 304 height 25
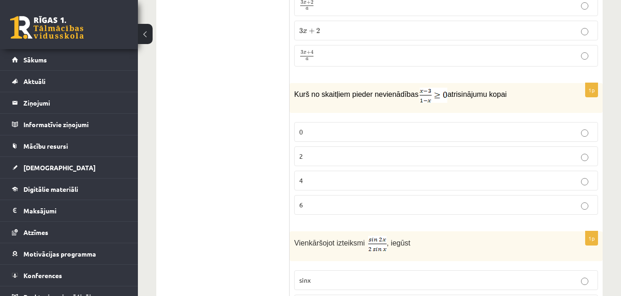
scroll to position [3619, 0]
click at [344, 160] on p "2" at bounding box center [446, 157] width 294 height 10
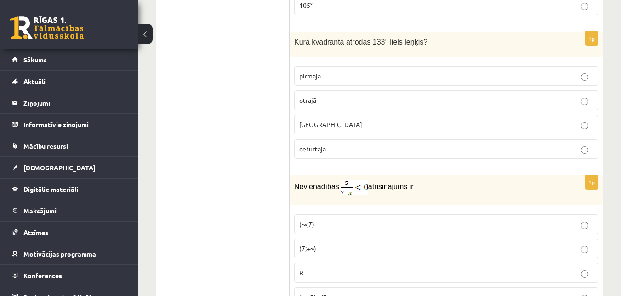
scroll to position [3206, 0]
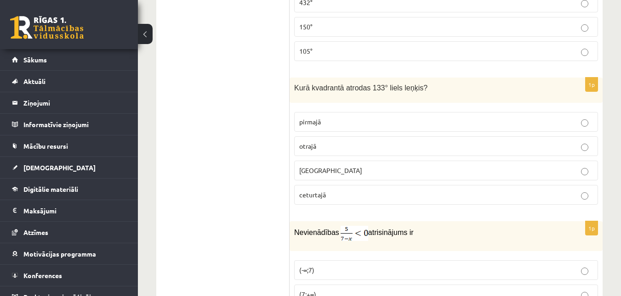
click at [419, 85] on p "Kurā kvadrantā atrodas 133° liels leņķis?" at bounding box center [423, 87] width 258 height 11
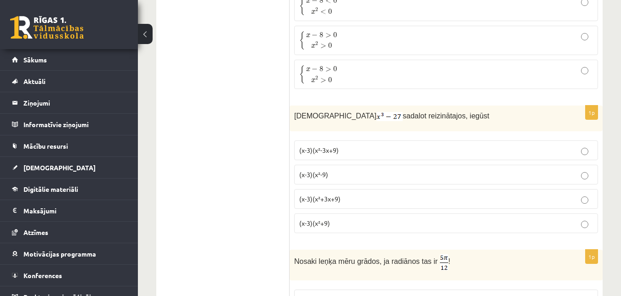
scroll to position [2746, 0]
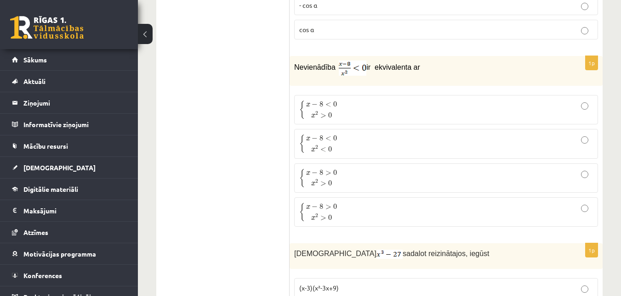
click at [326, 113] on span ">" at bounding box center [323, 115] width 6 height 5
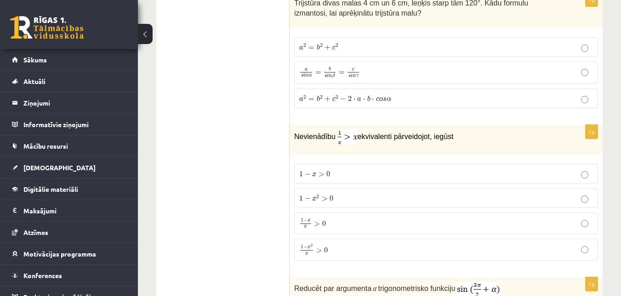
scroll to position [2333, 0]
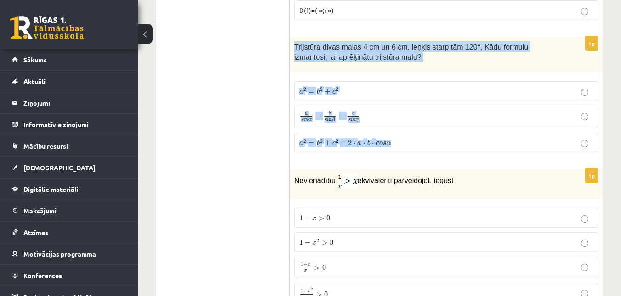
drag, startPoint x: 291, startPoint y: 38, endPoint x: 410, endPoint y: 129, distance: 149.5
click at [410, 129] on div "1p Trijstūra divas malas 4 cm un 6 cm, leņķis starp tām 120°. Kādu formulu izma…" at bounding box center [445, 99] width 313 height 124
copy div "Trijstūra divas malas 4 cm un 6 cm, leņķis starp tām 120°. Kādu formulu izmanto…"
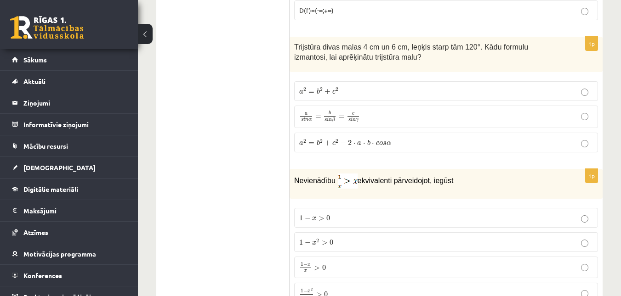
click at [257, 124] on ul "Tests Izvērtējums!" at bounding box center [227, 173] width 124 height 4683
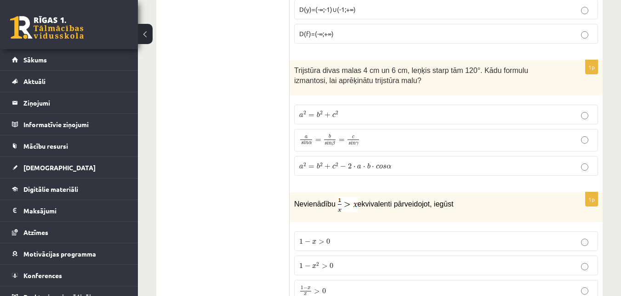
scroll to position [2287, 0]
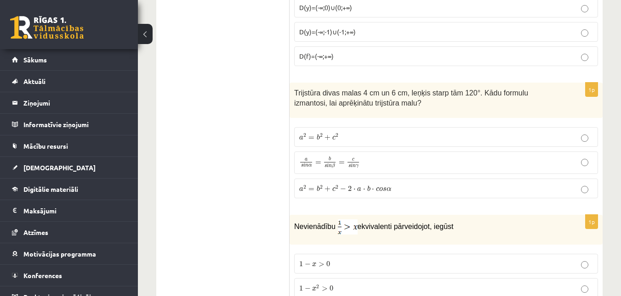
click at [357, 136] on p "a 2 = b 2 + c 2 a 2 = b 2 + c 2" at bounding box center [446, 137] width 294 height 10
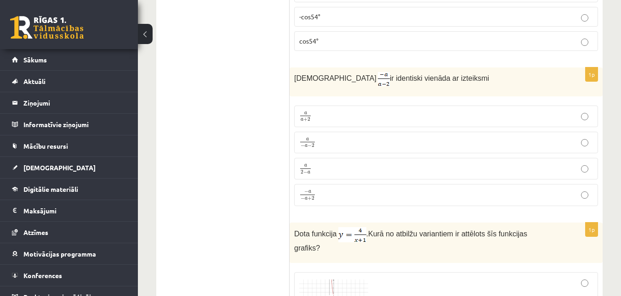
scroll to position [1000, 0]
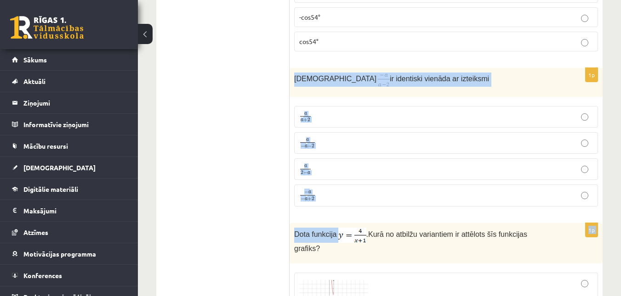
drag, startPoint x: 294, startPoint y: 82, endPoint x: 337, endPoint y: 216, distance: 141.4
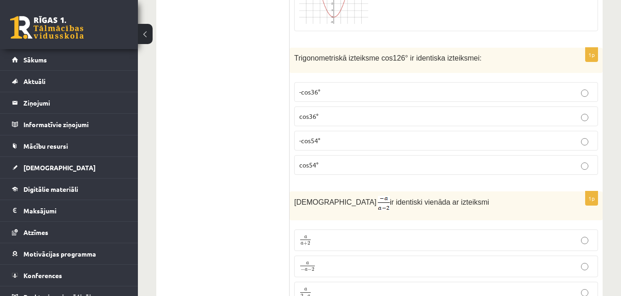
scroll to position [862, 0]
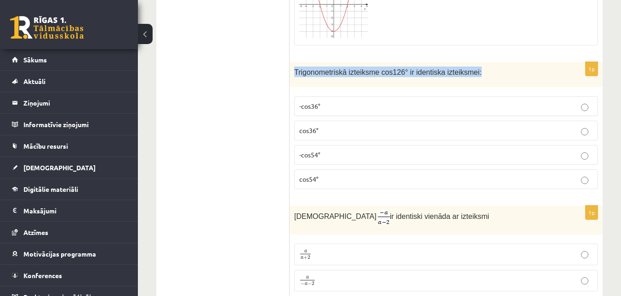
drag, startPoint x: 294, startPoint y: 74, endPoint x: 486, endPoint y: 81, distance: 191.7
click at [486, 81] on div "Trigonometriskā izteiksme cos126° ir identiska izteiksmei:" at bounding box center [445, 74] width 313 height 25
copy span "Trigonometriskā izteiksme cos126° ir identiska izteiksmei:"
click at [331, 159] on p "-cos54°" at bounding box center [446, 155] width 294 height 10
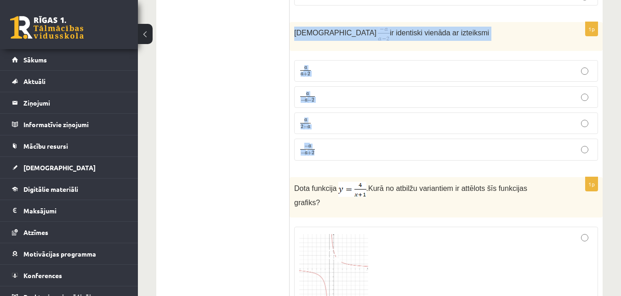
drag, startPoint x: 294, startPoint y: 35, endPoint x: 410, endPoint y: 137, distance: 154.6
click at [410, 137] on div "1p Izteiksme ir identiski vienāda ar izteiksmi a a + 2 a a + 2 a − a − 2 a − a …" at bounding box center [445, 95] width 313 height 146
copy div "Izteiksme ir identiski vienāda ar izteiksmi a a + 2 a a + 2 a − a − 2 a − a − 2…"
click at [453, 46] on div "Izteiksme ir identiski vienāda ar izteiksmi" at bounding box center [445, 36] width 313 height 29
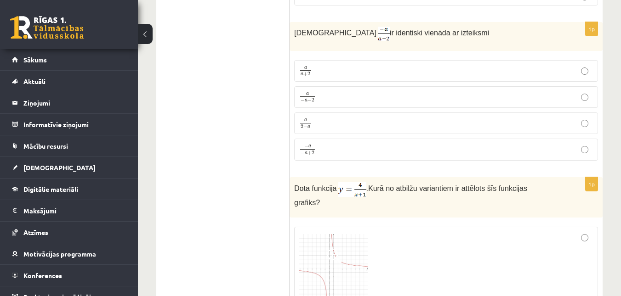
click at [326, 159] on label "− a − a + 2 − a − a + 2" at bounding box center [446, 150] width 304 height 22
click at [340, 103] on p "a − a − 2 a − a − 2" at bounding box center [446, 96] width 294 height 11
click at [320, 153] on p "− a − a + 2 − a − a + 2" at bounding box center [446, 150] width 294 height 12
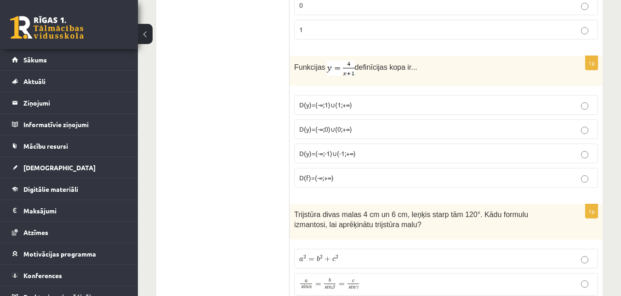
scroll to position [2149, 0]
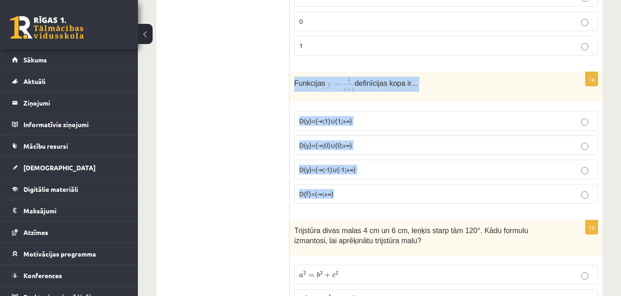
drag, startPoint x: 293, startPoint y: 75, endPoint x: 353, endPoint y: 192, distance: 131.3
click at [353, 192] on div "1p Funkcijas definīcijas kopa ir... D(y)=(-∞;1)∪(1;+∞) D(y)=(-∞;0)∪(0;+∞) D(y)=…" at bounding box center [445, 141] width 313 height 139
copy div "Funkcijas definīcijas kopa ir... D(y)=(-∞;1)∪(1;+∞) D(y)=(-∞;0)∪(0;+∞) D(y)=(-∞…"
click at [432, 77] on p "Funkcijas definīcijas kopa ir..." at bounding box center [423, 84] width 258 height 15
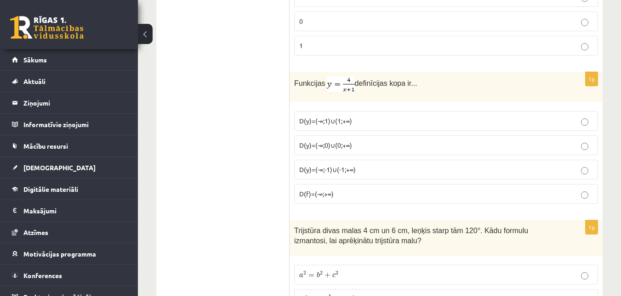
click at [363, 165] on p "D(y)=(-∞;-1)∪(-1;+∞)" at bounding box center [446, 170] width 294 height 10
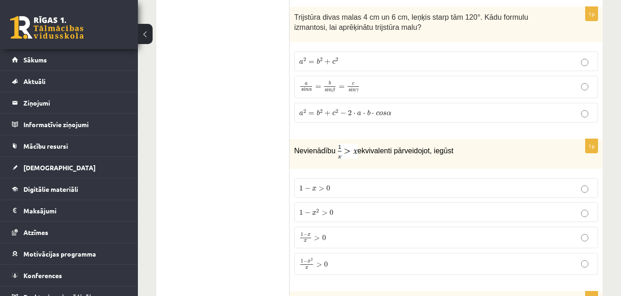
scroll to position [2424, 0]
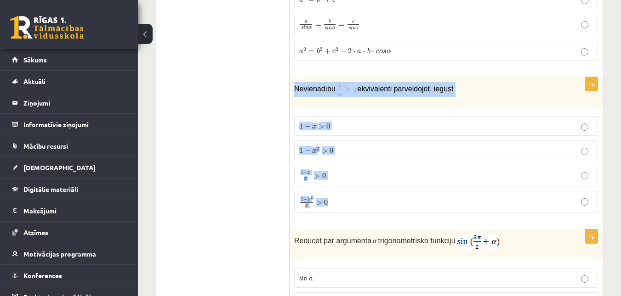
drag, startPoint x: 293, startPoint y: 83, endPoint x: 335, endPoint y: 209, distance: 133.2
click at [335, 209] on div "1p Nevienādību ekvivalenti pārveidojot, iegūst 1 − x > 0 1 − x > 0 1 − x 2 > 0 …" at bounding box center [445, 148] width 313 height 143
copy div "Nevienādību ekvivalenti pārveidojot, iegūst 1 − x > 0 1 − x > 0 1 − x 2 > 0 1 −…"
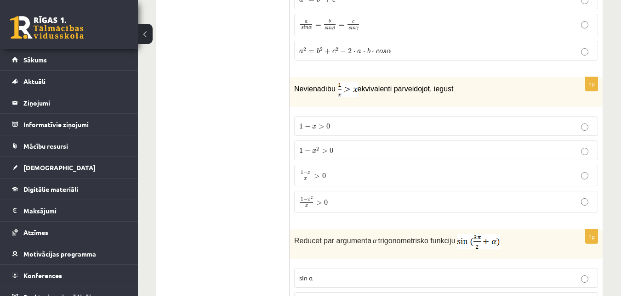
click at [244, 93] on ul "Tests Izvērtējums!" at bounding box center [227, 81] width 124 height 4683
click at [350, 196] on p "1 − x 2 x > 0 1 − x 2 x > 0" at bounding box center [446, 202] width 294 height 12
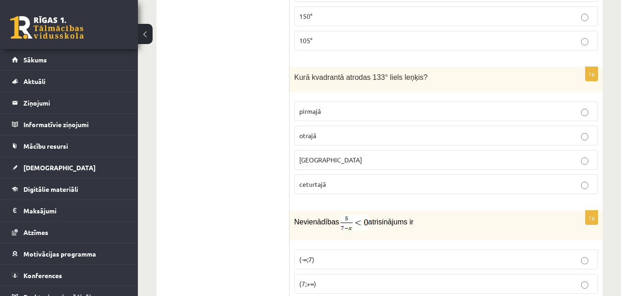
scroll to position [3206, 0]
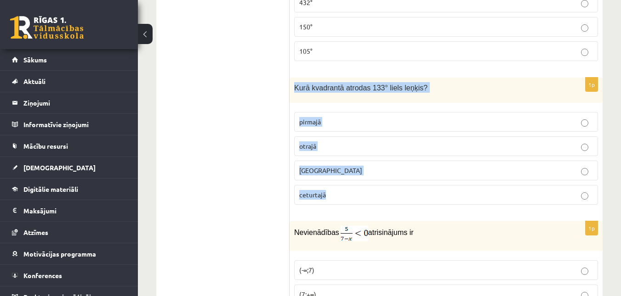
drag, startPoint x: 294, startPoint y: 87, endPoint x: 343, endPoint y: 201, distance: 123.9
click at [343, 201] on div "1p Kurā kvadrantā atrodas 133° liels leņķis? pirmajā otrajā trešajā ceturtajā" at bounding box center [445, 145] width 313 height 135
copy div "Kurā kvadrantā atrodas 133° liels leņķis? pirmajā otrajā trešajā ceturtajā"
click at [435, 92] on div "Kurā kvadrantā atrodas 133° liels leņķis?" at bounding box center [445, 90] width 313 height 25
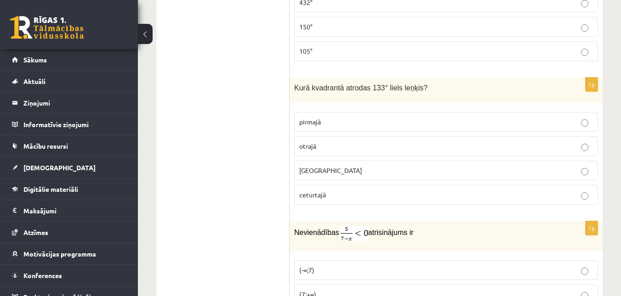
click at [337, 139] on label "otrajā" at bounding box center [446, 146] width 304 height 20
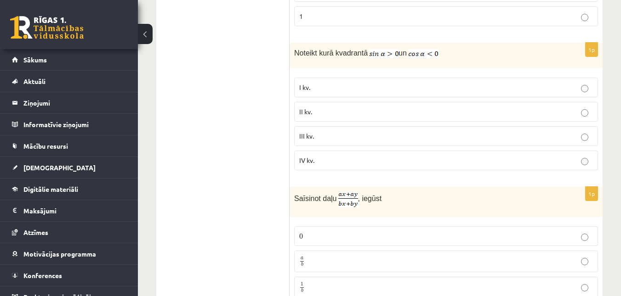
scroll to position [3941, 0]
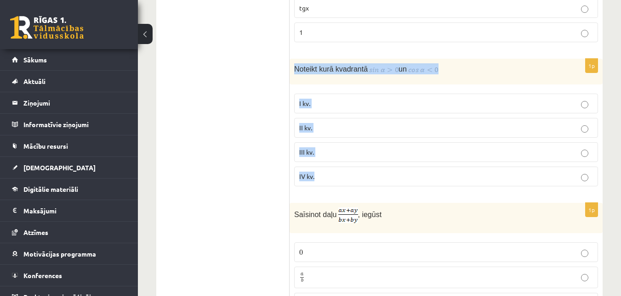
drag, startPoint x: 294, startPoint y: 68, endPoint x: 325, endPoint y: 178, distance: 114.2
click at [325, 178] on div "1p Noteikt kurā kvadrantā un I kv. II kv. III kv. IV kv." at bounding box center [445, 126] width 313 height 135
copy div "Noteikt kurā kvadrantā un I kv. II kv. III kv. IV kv."
click at [361, 77] on div "Noteikt kurā kvadrantā un" at bounding box center [445, 72] width 313 height 26
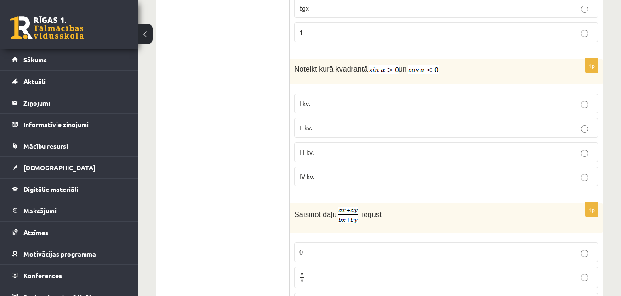
click at [339, 126] on p "II kv." at bounding box center [446, 128] width 294 height 10
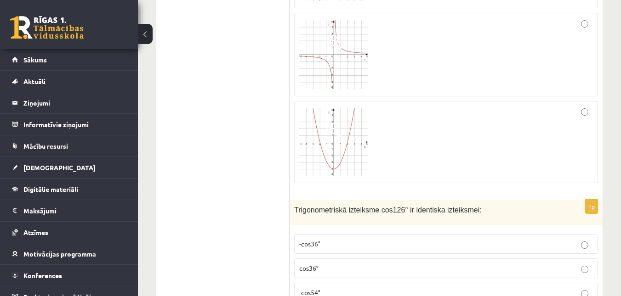
scroll to position [541, 0]
click at [312, 63] on img at bounding box center [333, 54] width 69 height 69
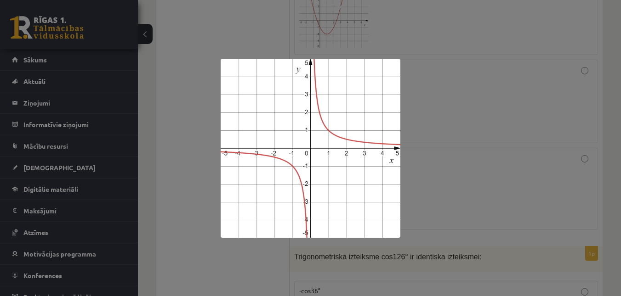
scroll to position [587, 0]
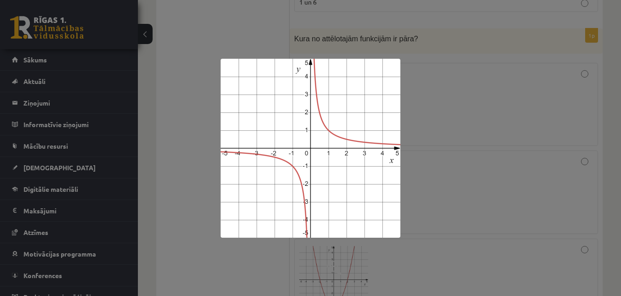
click at [456, 102] on div at bounding box center [310, 148] width 621 height 296
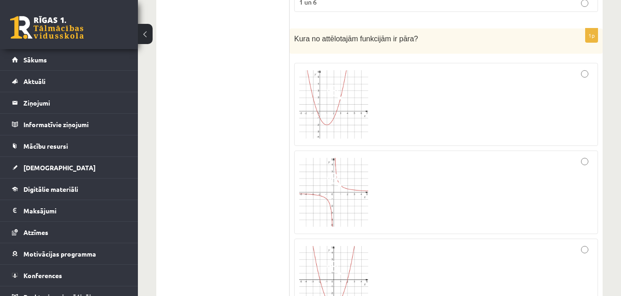
click at [464, 204] on div at bounding box center [446, 193] width 294 height 74
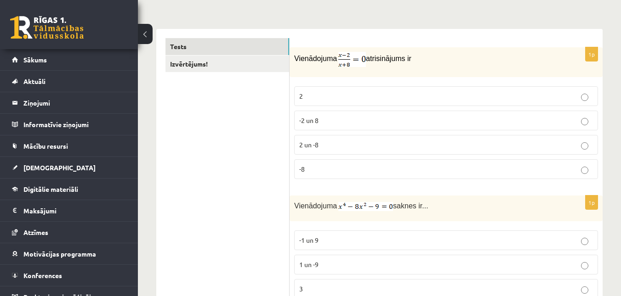
scroll to position [0, 0]
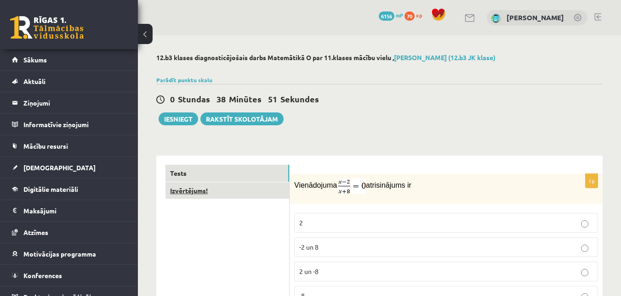
click at [229, 197] on link "Izvērtējums!" at bounding box center [227, 190] width 124 height 17
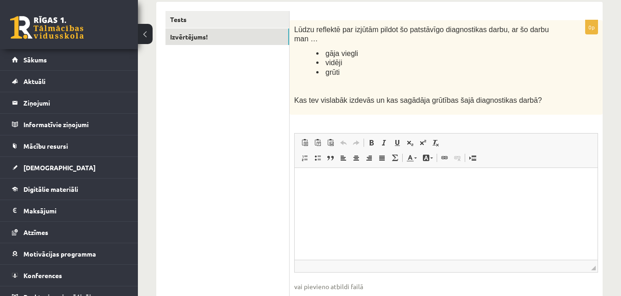
scroll to position [138, 0]
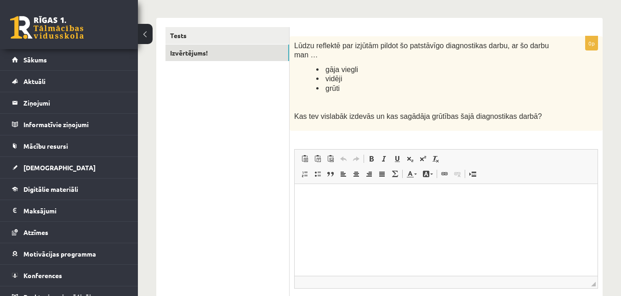
click at [347, 212] on html at bounding box center [445, 198] width 303 height 28
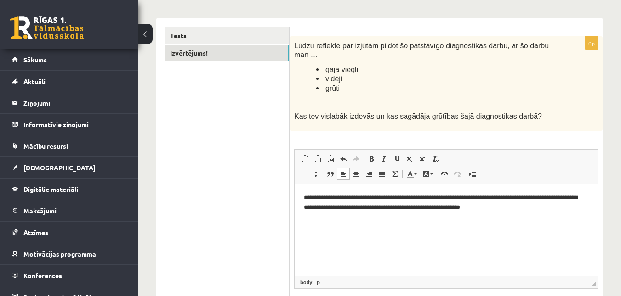
click at [464, 205] on p "**********" at bounding box center [446, 202] width 284 height 19
click at [458, 202] on p "**********" at bounding box center [446, 202] width 284 height 19
click at [458, 206] on p "**********" at bounding box center [446, 202] width 284 height 19
drag, startPoint x: 457, startPoint y: 206, endPoint x: 441, endPoint y: 208, distance: 15.8
click at [441, 208] on p "**********" at bounding box center [446, 202] width 284 height 19
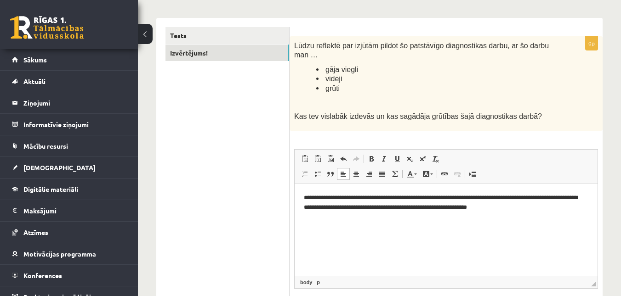
click at [509, 210] on p "**********" at bounding box center [446, 202] width 284 height 19
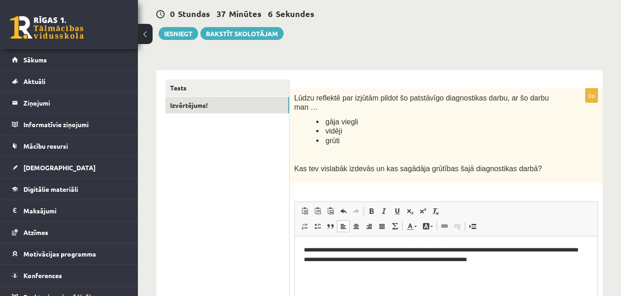
scroll to position [0, 0]
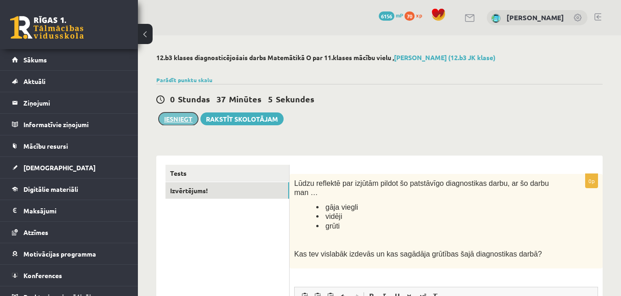
click at [191, 118] on button "Iesniegt" at bounding box center [179, 119] width 40 height 13
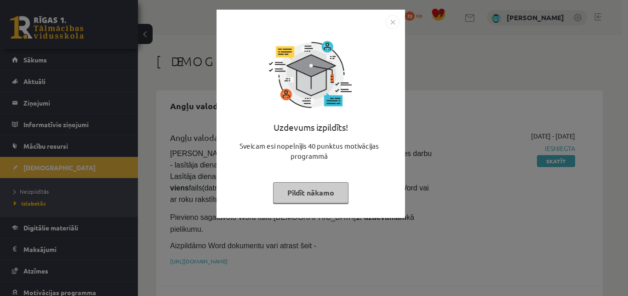
click at [390, 29] on img "Close" at bounding box center [392, 22] width 14 height 14
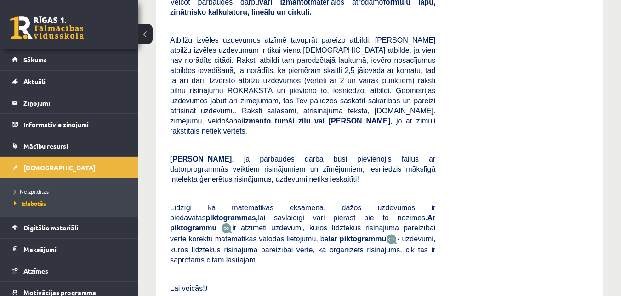
scroll to position [6754, 0]
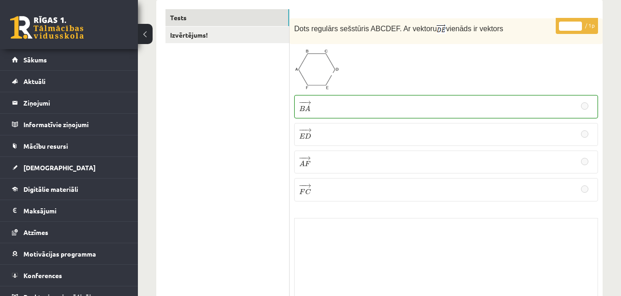
scroll to position [92, 0]
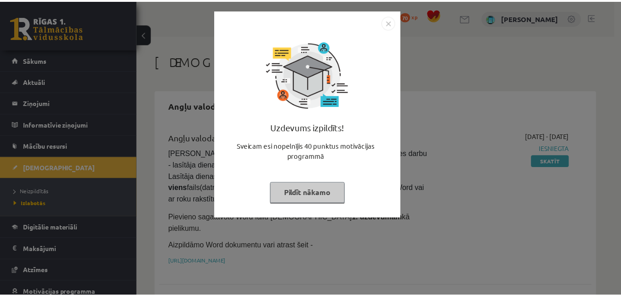
scroll to position [6754, 0]
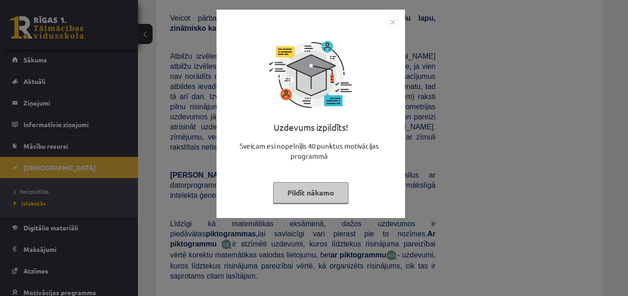
click at [394, 20] on img "Close" at bounding box center [392, 22] width 14 height 14
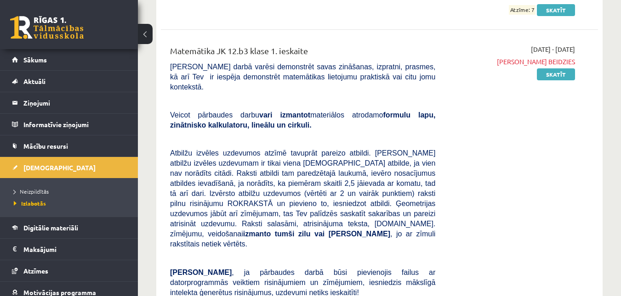
scroll to position [7213, 0]
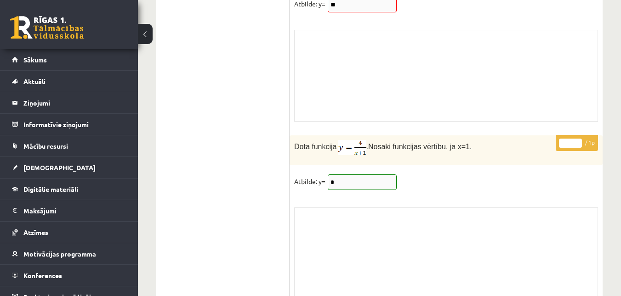
scroll to position [7736, 0]
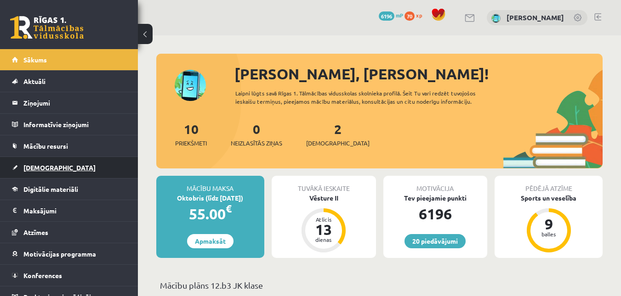
click at [48, 167] on span "[DEMOGRAPHIC_DATA]" at bounding box center [59, 168] width 72 height 8
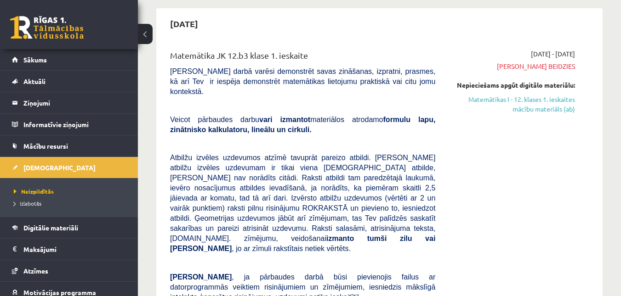
scroll to position [46, 0]
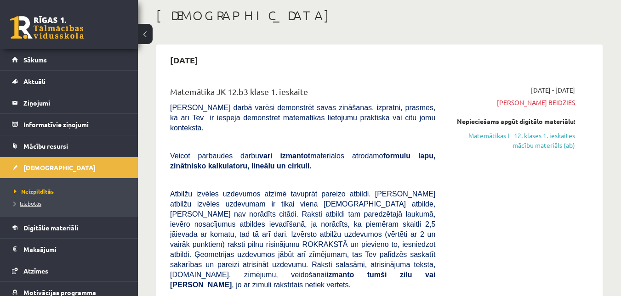
click at [34, 202] on span "Izlabotās" at bounding box center [28, 203] width 28 height 7
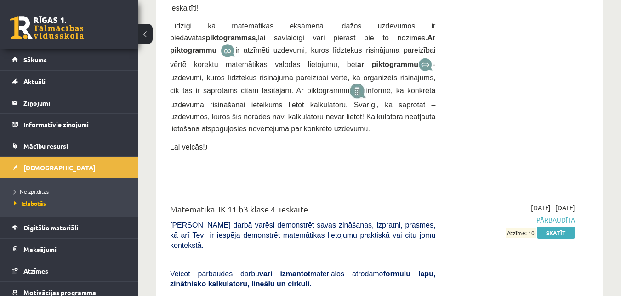
scroll to position [5285, 0]
